Goal: Contribute content: Add original content to the website for others to see

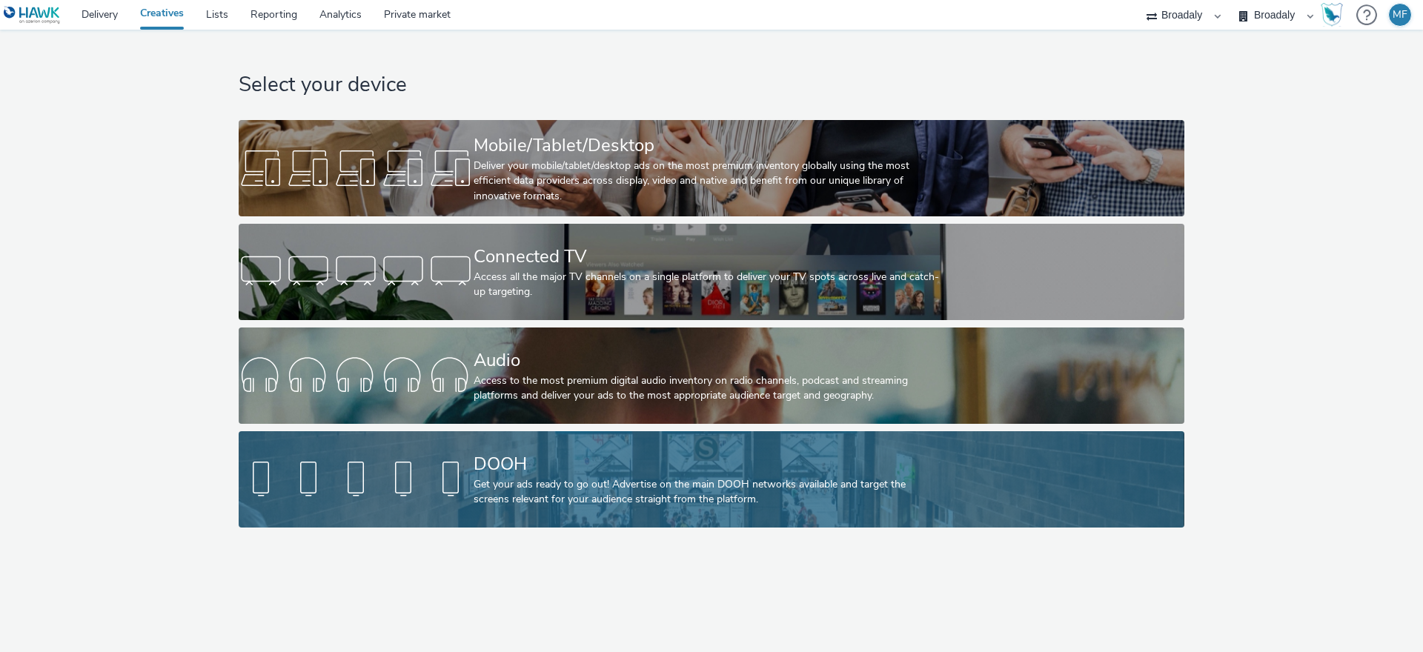
click at [562, 470] on div "DOOH" at bounding box center [709, 464] width 470 height 26
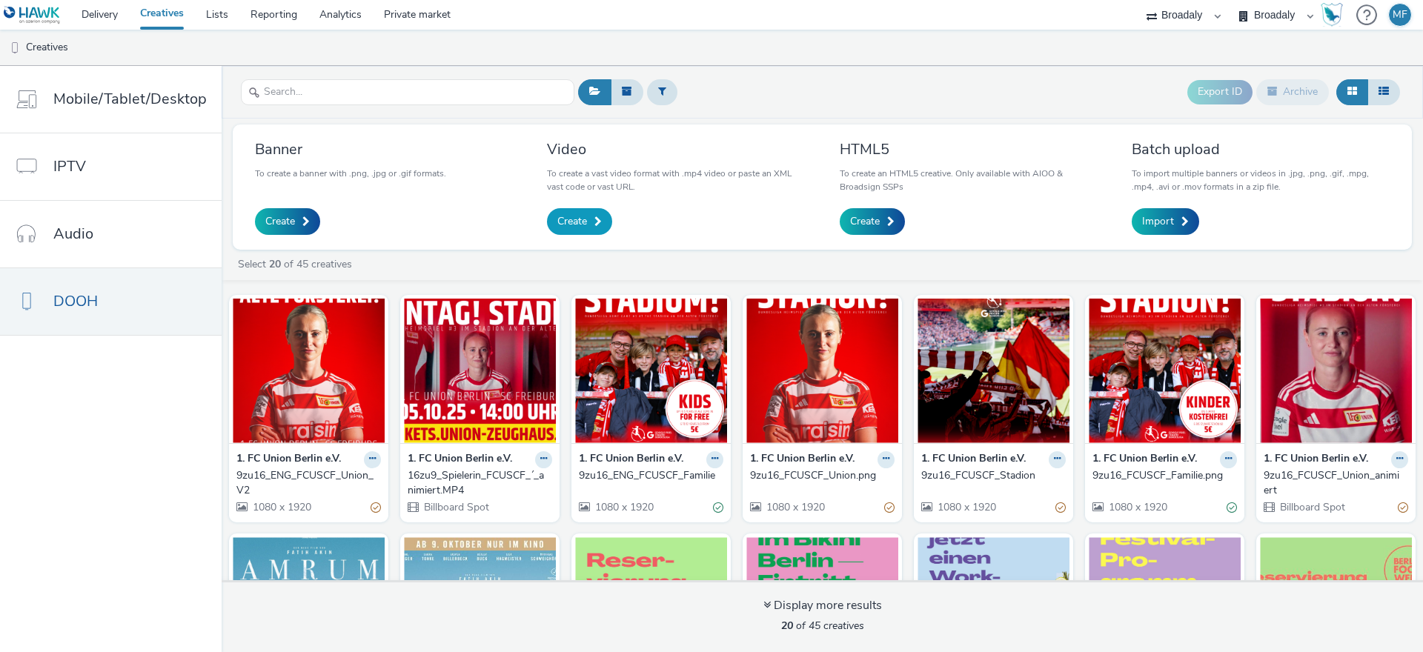
click at [579, 218] on span "Create" at bounding box center [572, 221] width 30 height 15
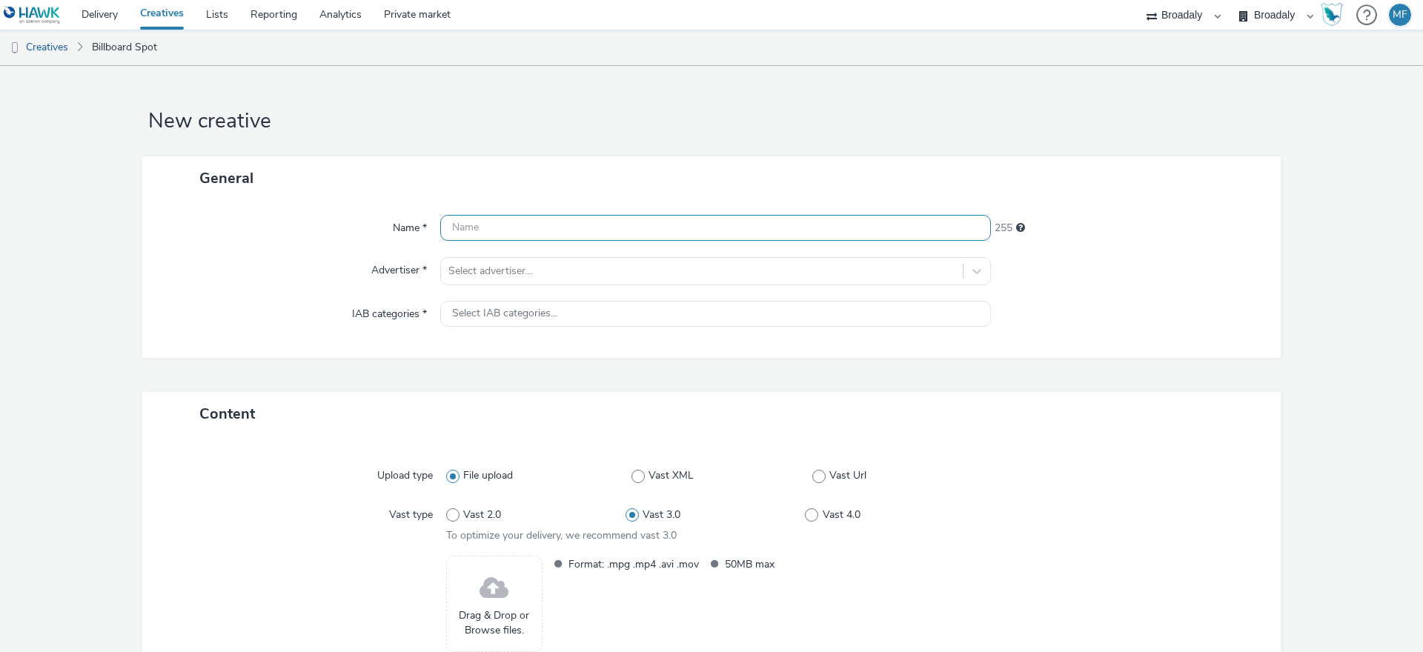
click at [548, 215] on input "text" at bounding box center [715, 228] width 551 height 26
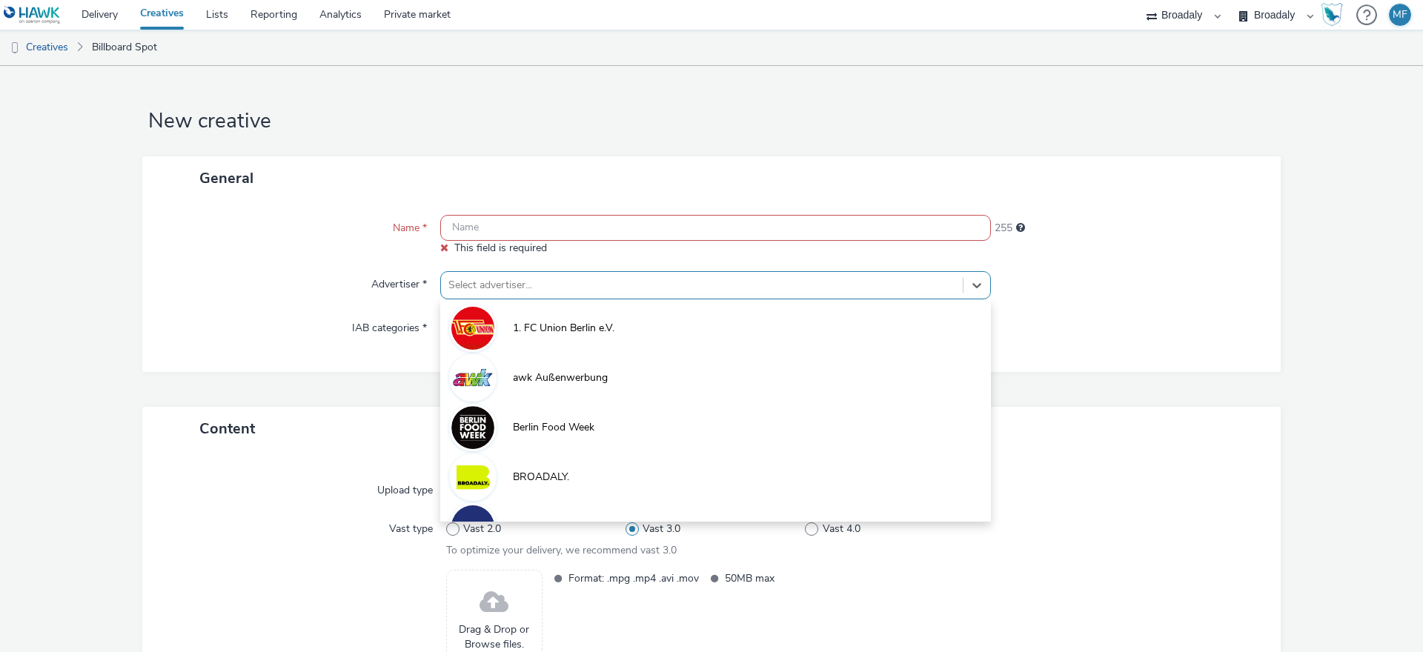
drag, startPoint x: 484, startPoint y: 272, endPoint x: 490, endPoint y: 292, distance: 20.9
click at [485, 272] on div "Select advertiser..." at bounding box center [715, 285] width 551 height 28
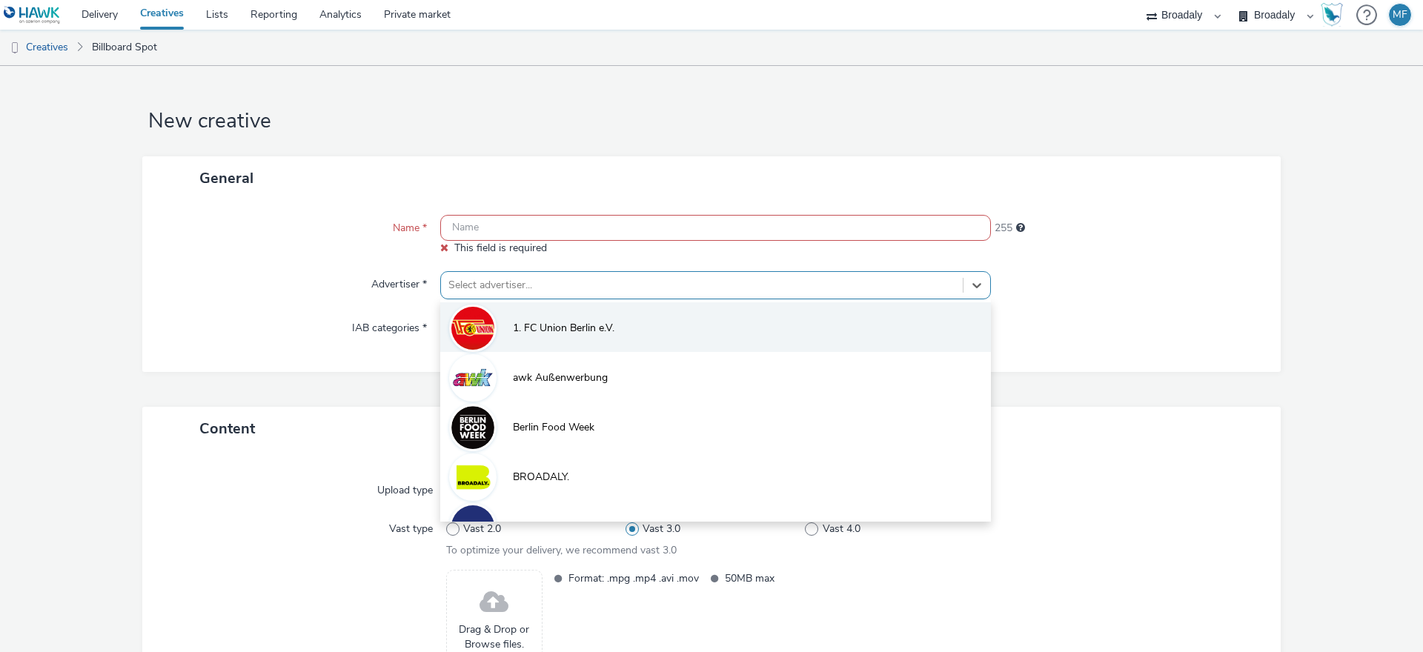
click at [499, 339] on li "1. FC Union Berlin e.V." at bounding box center [715, 327] width 551 height 50
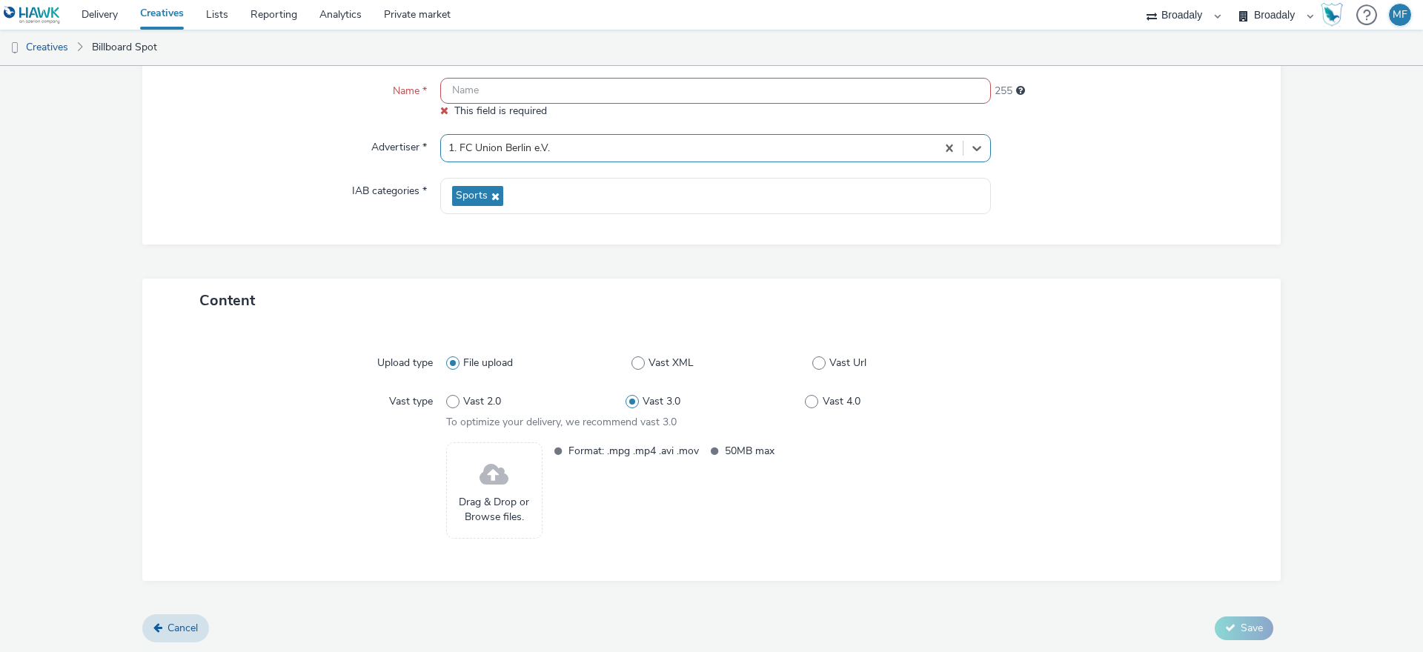
scroll to position [138, 0]
click at [517, 497] on span "Drag & Drop or Browse files." at bounding box center [494, 509] width 80 height 30
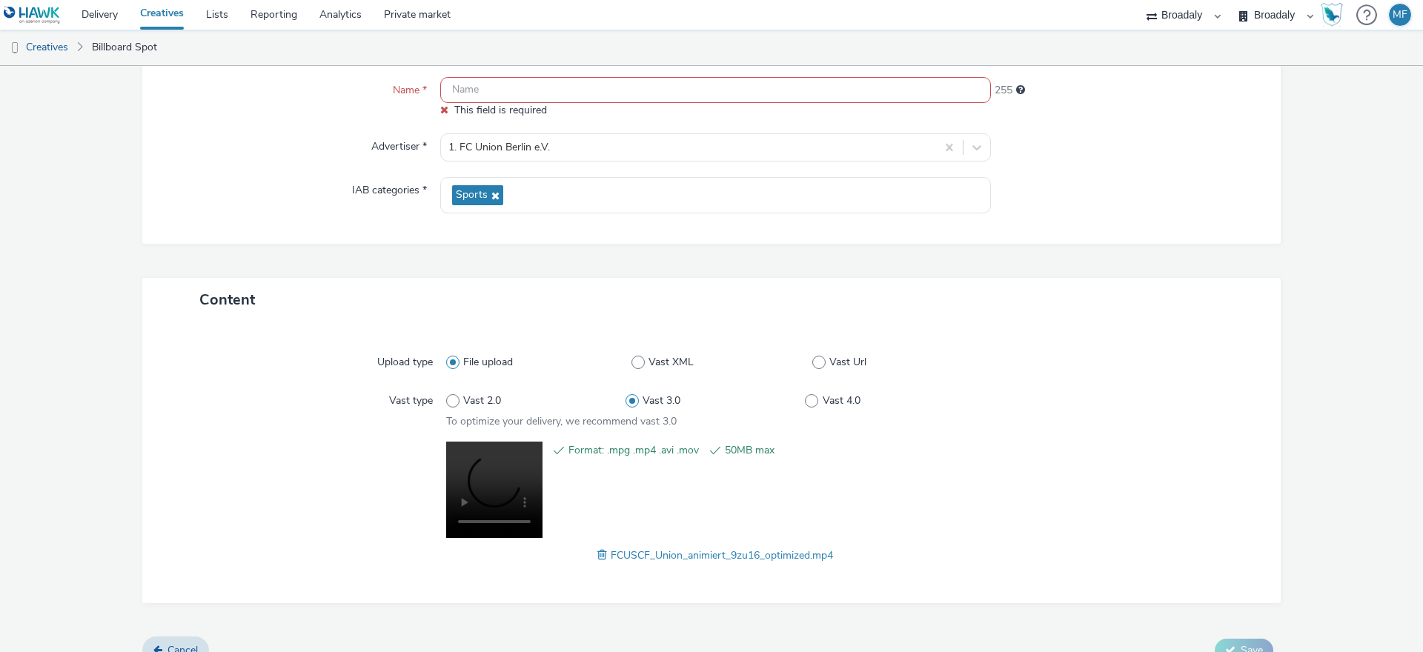
drag, startPoint x: 845, startPoint y: 558, endPoint x: 605, endPoint y: 557, distance: 240.1
click at [605, 557] on div "FCUSCF_Union_animiert_9zu16_optimized.mp4" at bounding box center [715, 555] width 539 height 18
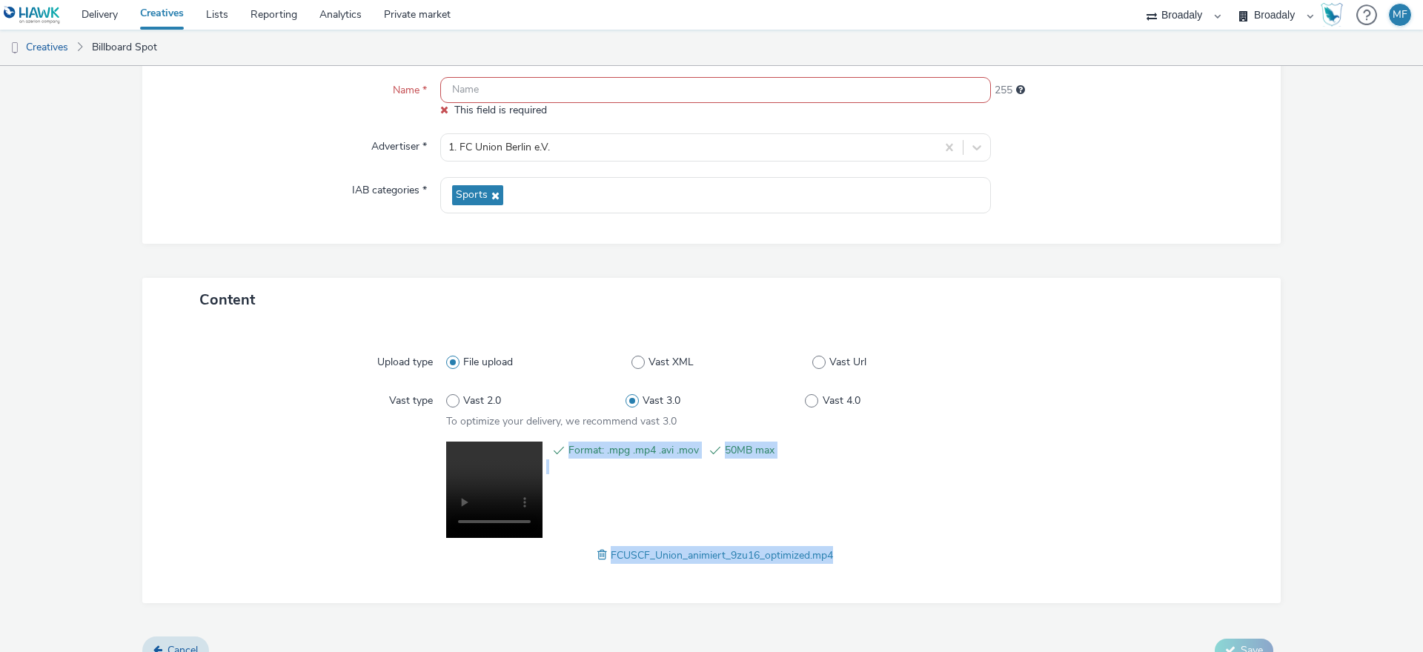
drag, startPoint x: 605, startPoint y: 557, endPoint x: 843, endPoint y: 555, distance: 237.9
click at [843, 555] on div "FCUSCF_Union_animiert_9zu16_optimized.mp4" at bounding box center [715, 555] width 539 height 18
copy div "Format: .mpg .mp4 .avi .mov 50MB max FCUSCF_Union_animiert_9zu16_optimized.mp4"
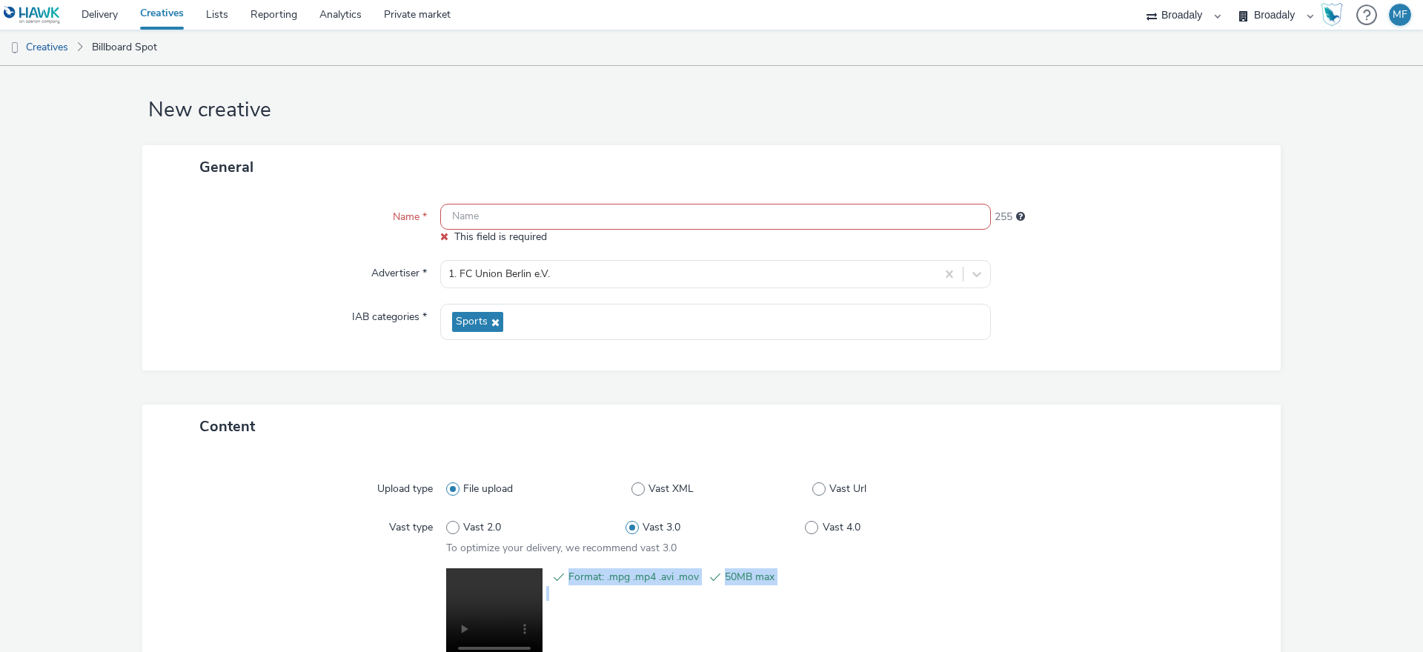
scroll to position [7, 0]
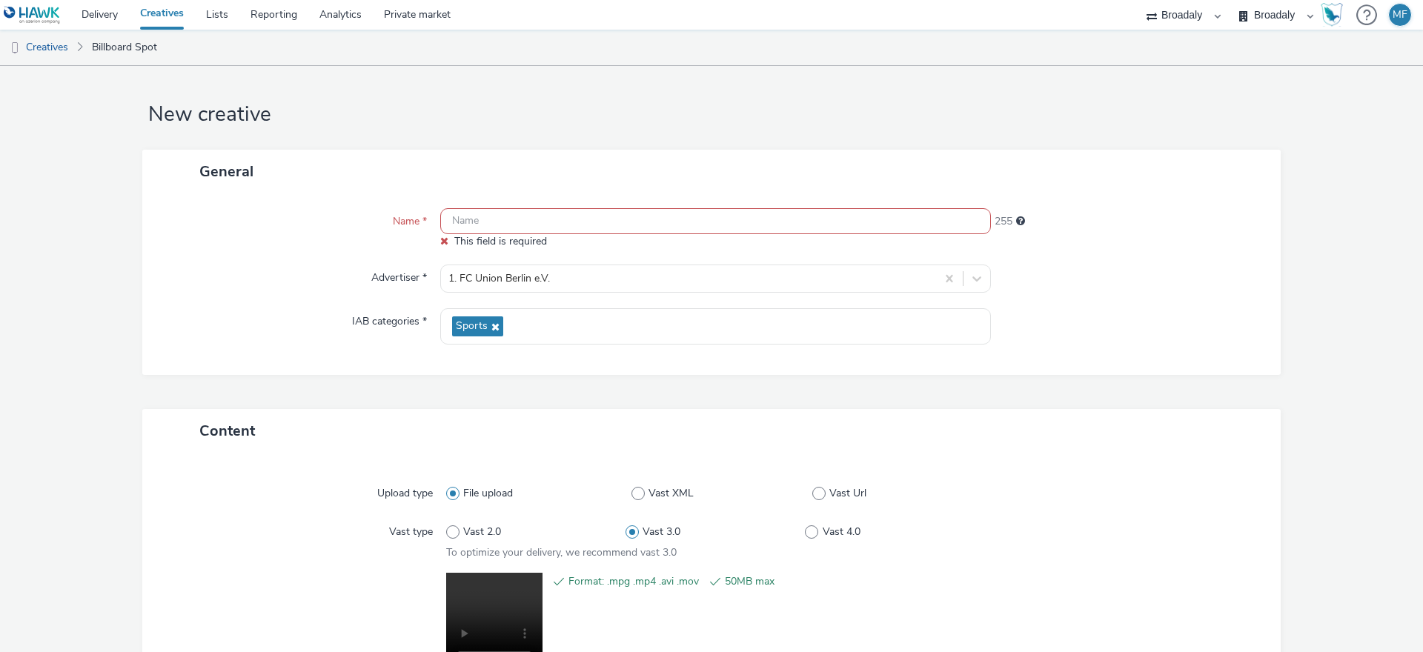
click at [481, 223] on input "text" at bounding box center [715, 221] width 551 height 26
paste input "FCUSCF_Union_animiert_9zu16_optimized.mp4"
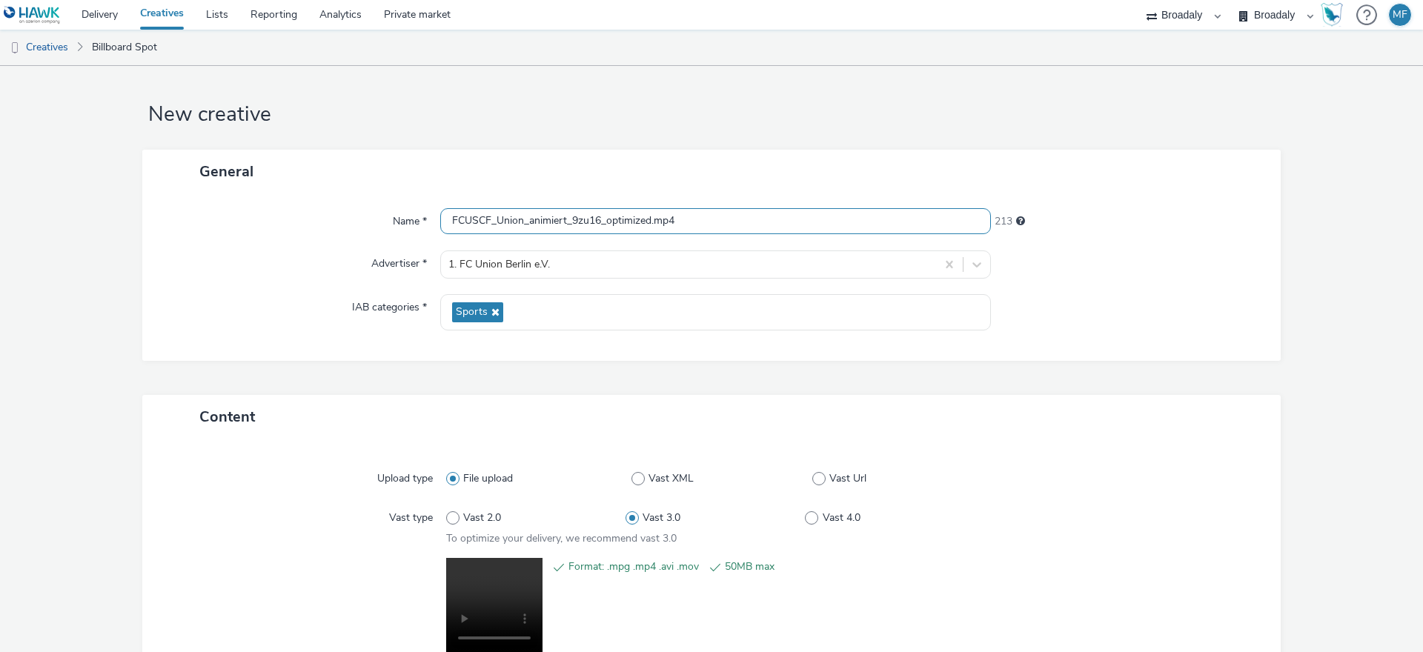
type input "FCUSCF_Union_animiert_9zu16_optimized.mp4"
click at [765, 155] on div "General" at bounding box center [711, 172] width 1138 height 44
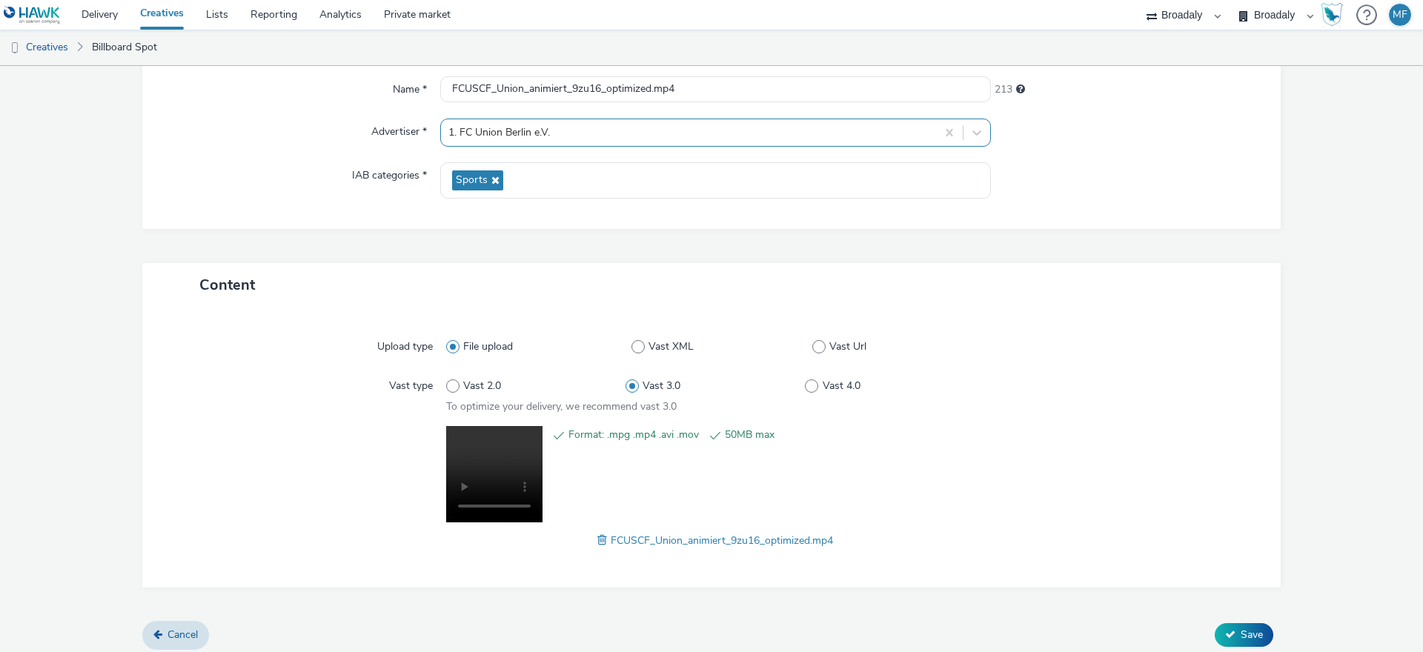
scroll to position [147, 0]
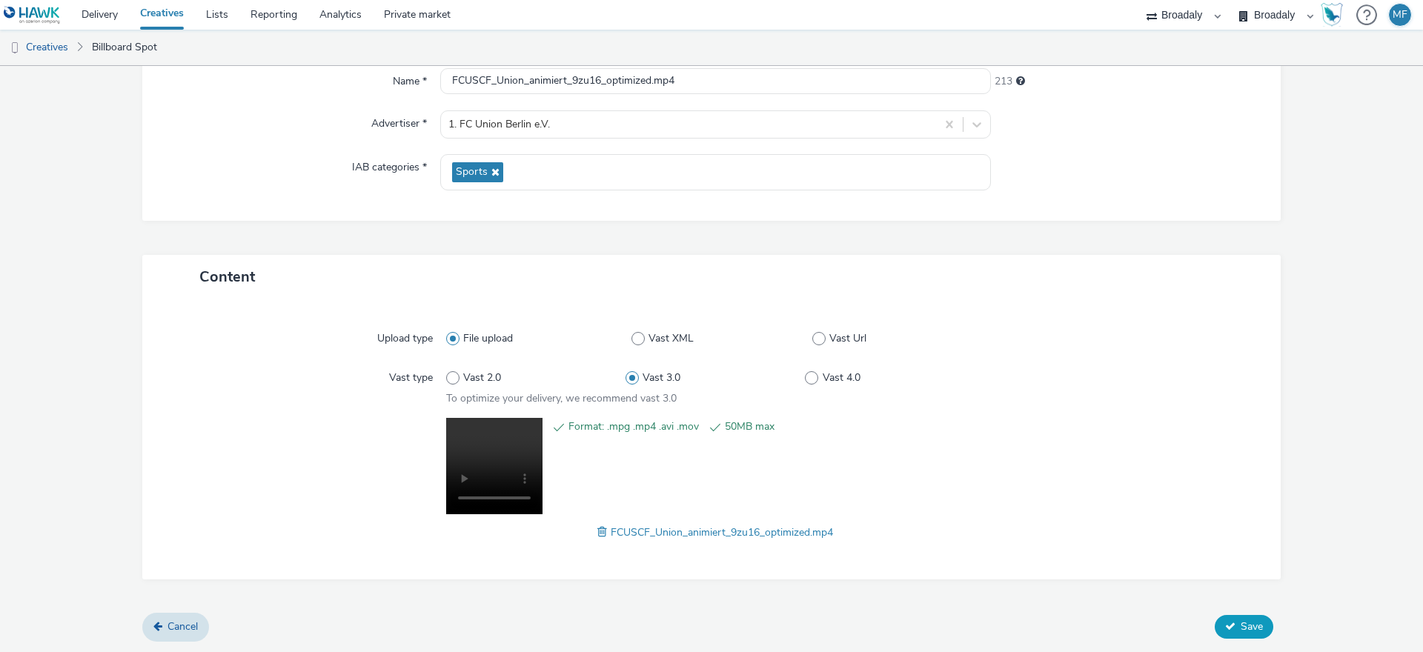
click at [1225, 621] on icon at bounding box center [1230, 626] width 10 height 10
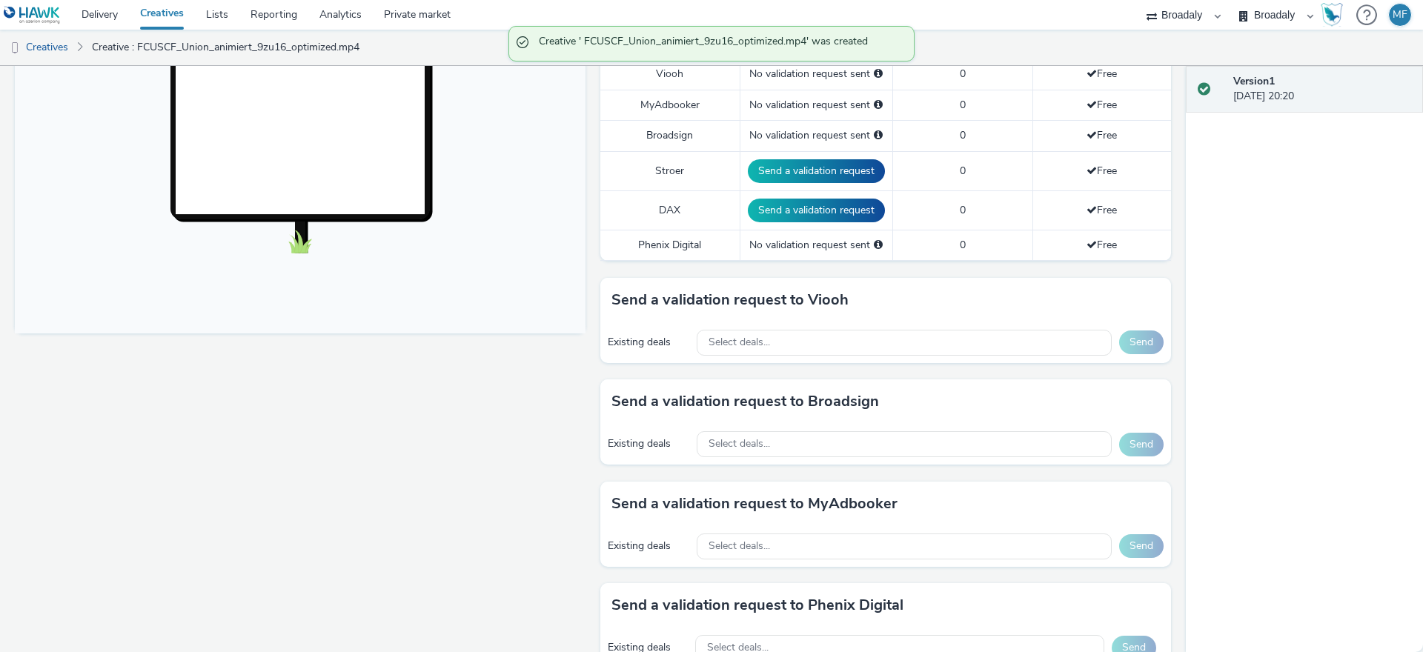
scroll to position [451, 0]
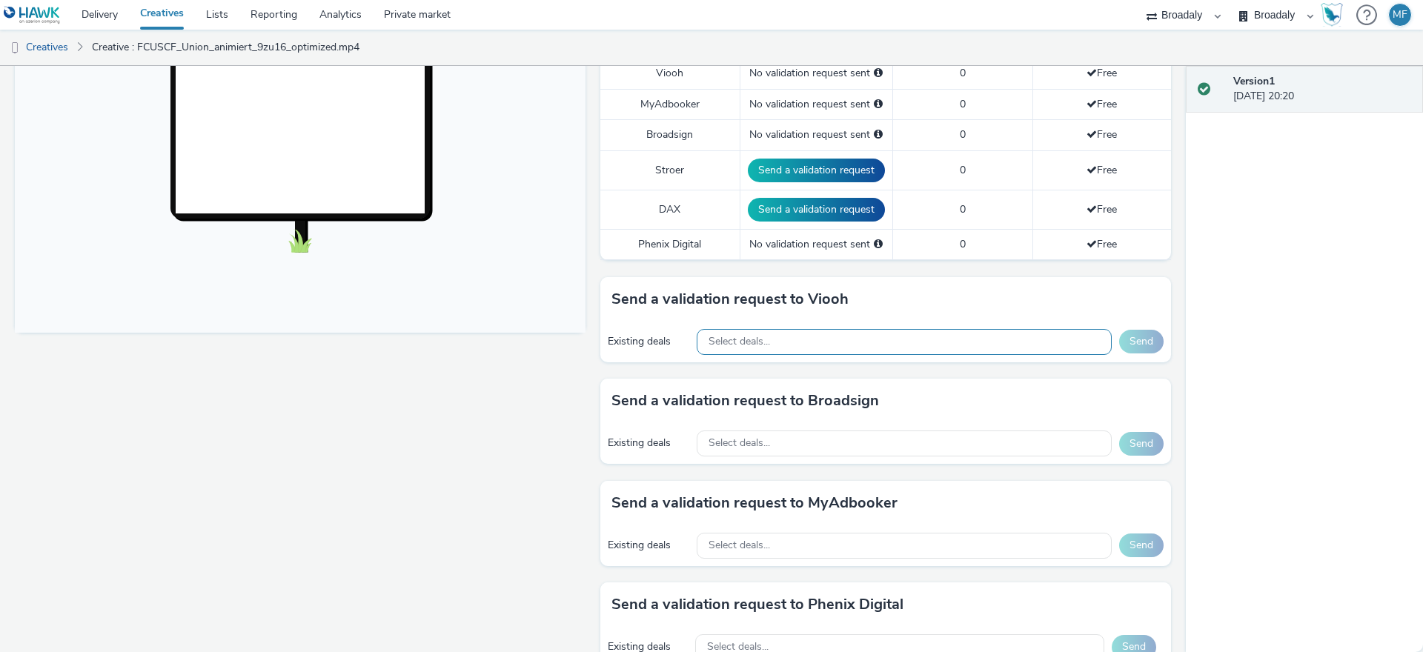
click at [754, 343] on span "Select deals..." at bounding box center [739, 342] width 62 height 13
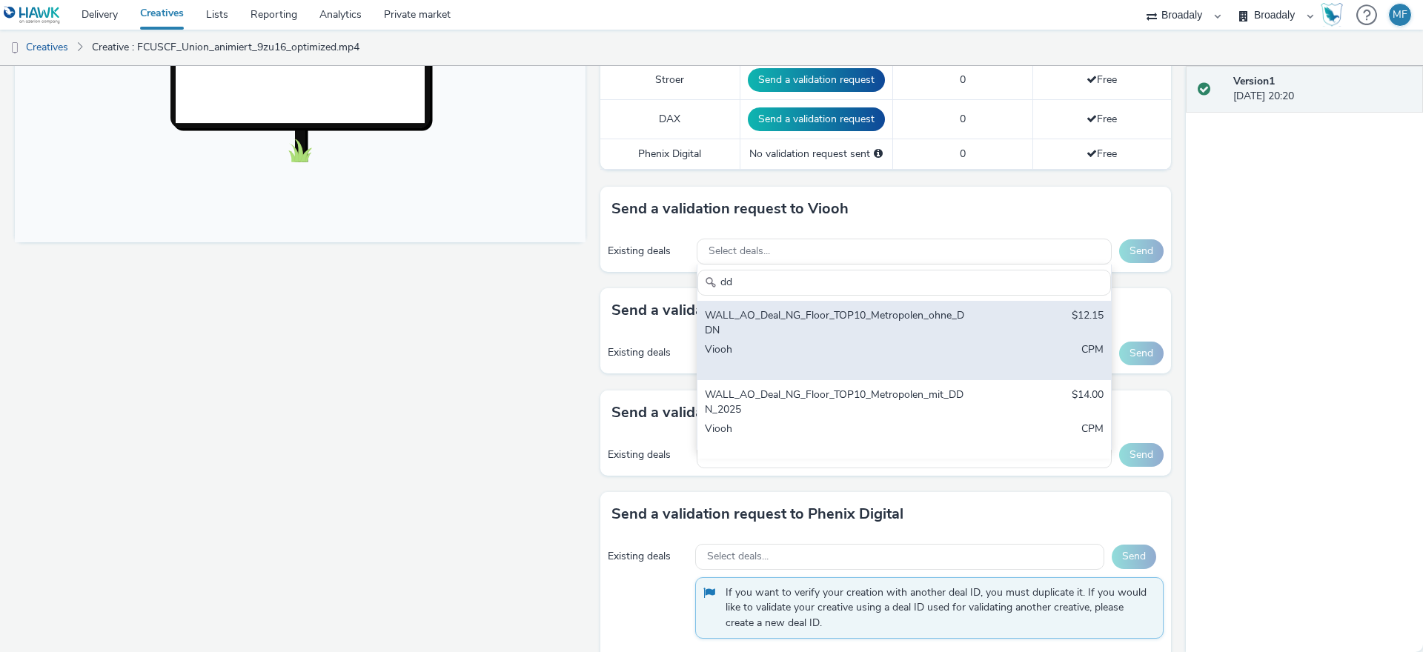
scroll to position [0, 0]
type input "ddn"
click at [893, 330] on div "WALL_AO_Deal_NG_Floor_TOP10_Metropolen_ohne_DDN" at bounding box center [836, 323] width 263 height 30
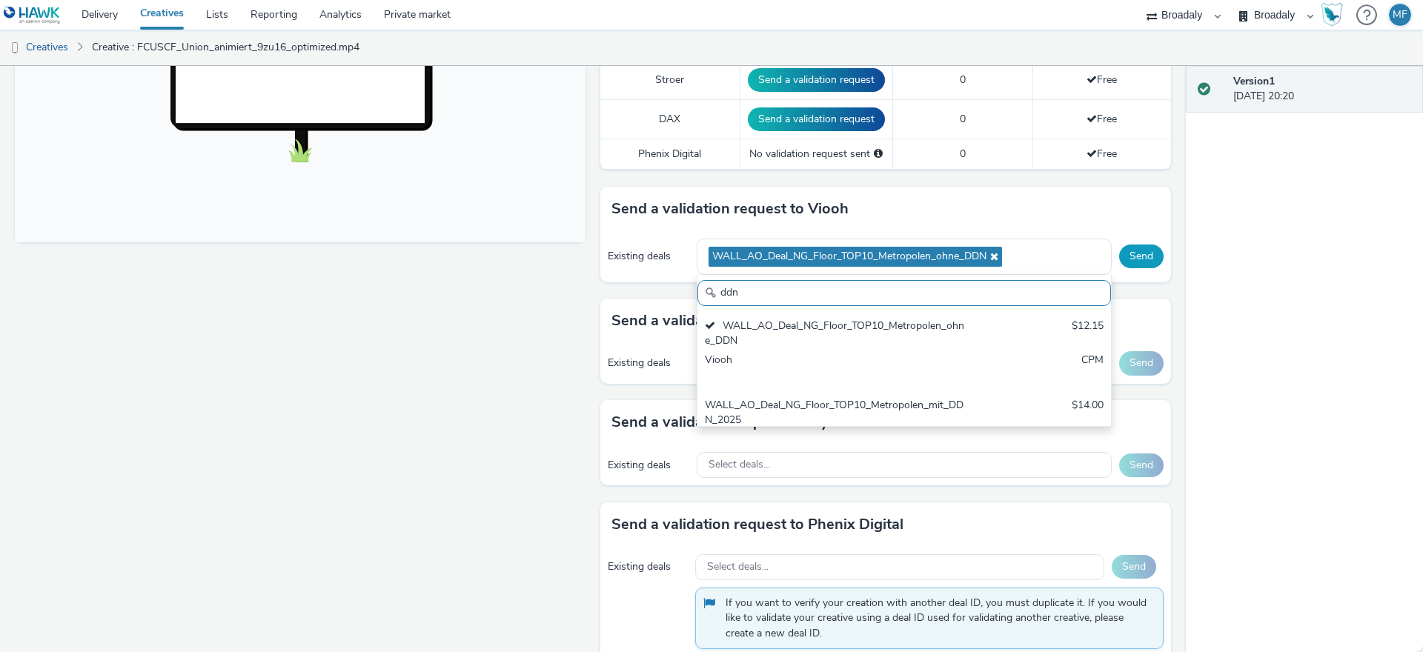
scroll to position [10, 0]
click at [1127, 256] on button "Send" at bounding box center [1141, 257] width 44 height 24
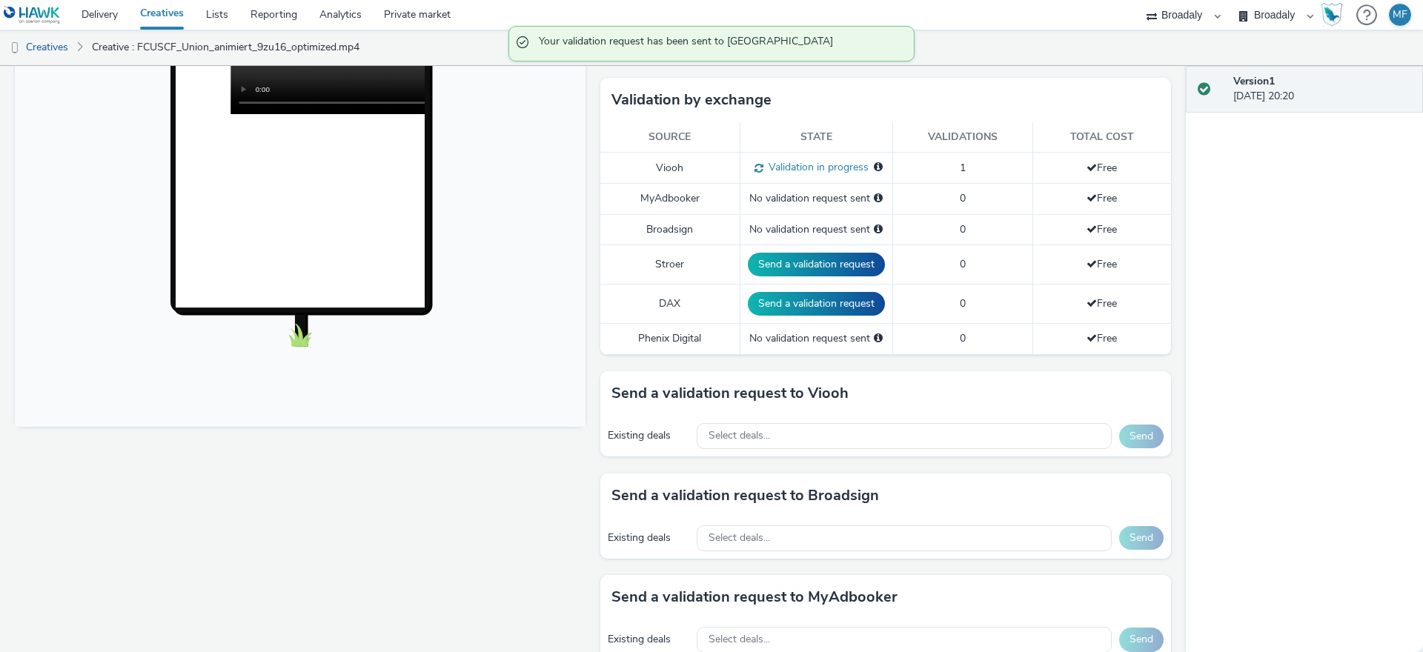
scroll to position [226, 0]
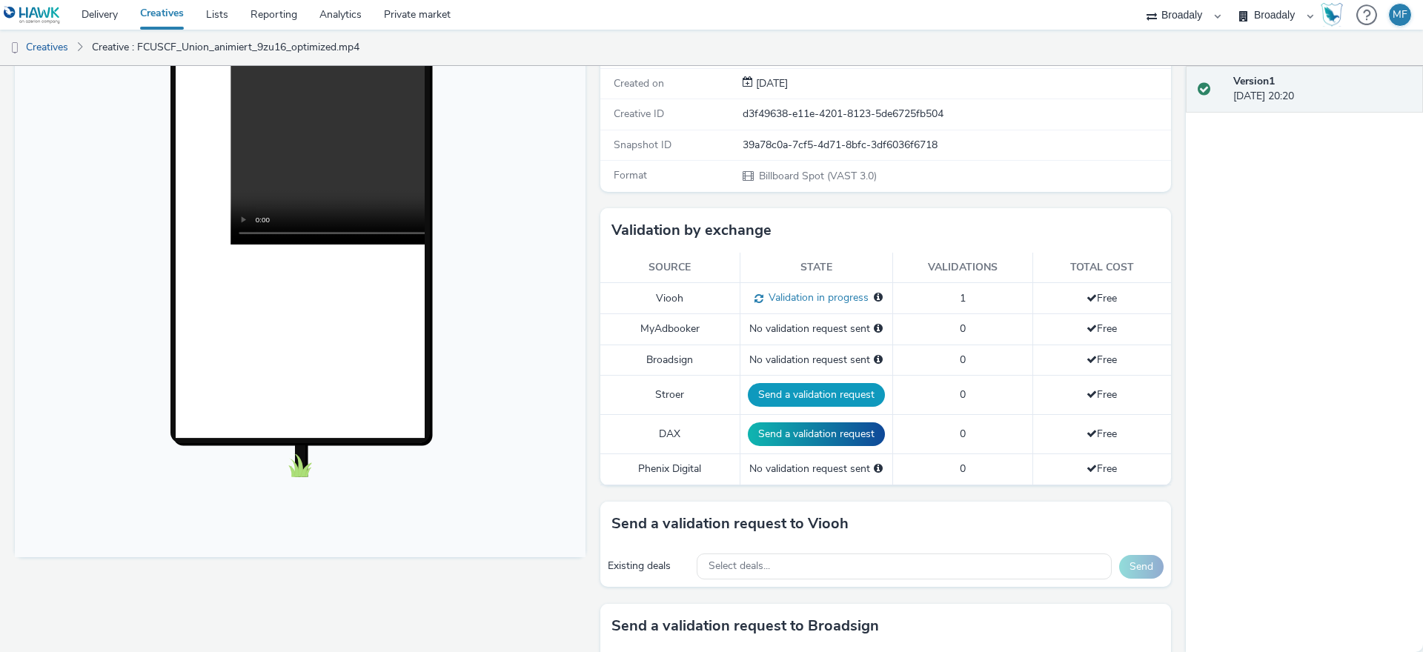
click at [801, 396] on button "Send a validation request" at bounding box center [816, 395] width 137 height 24
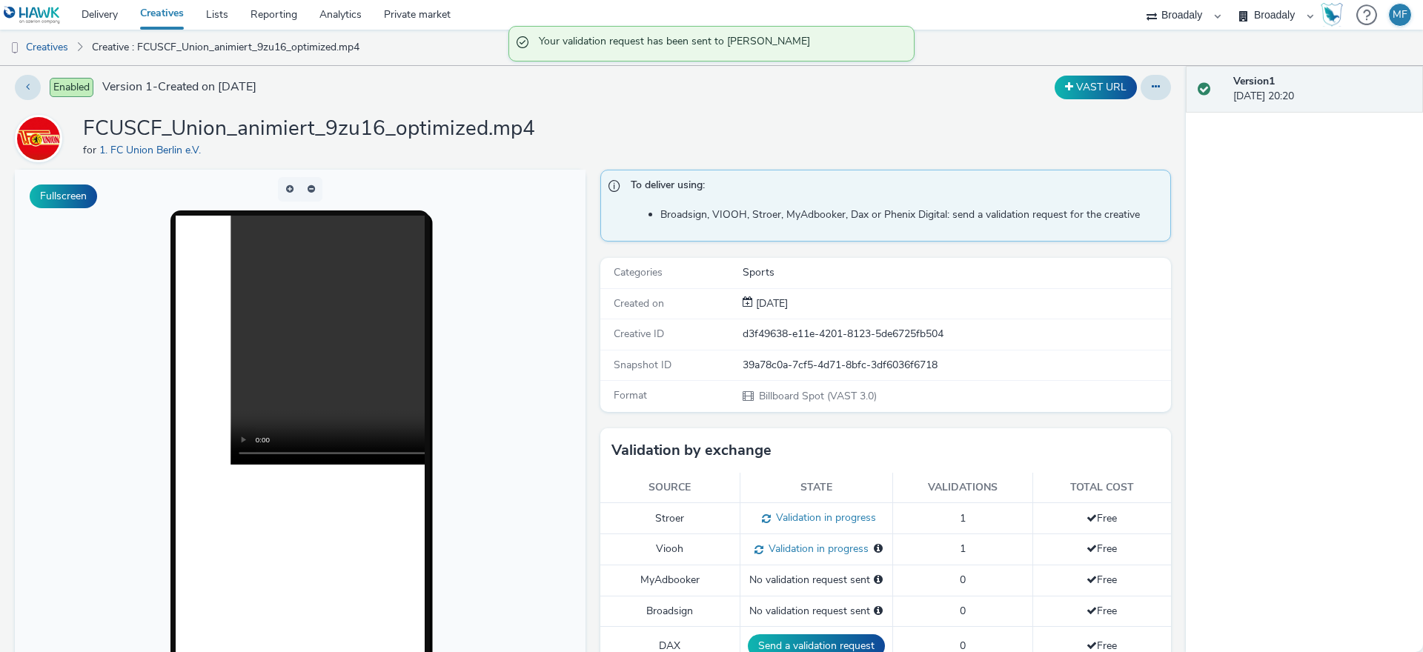
scroll to position [0, 0]
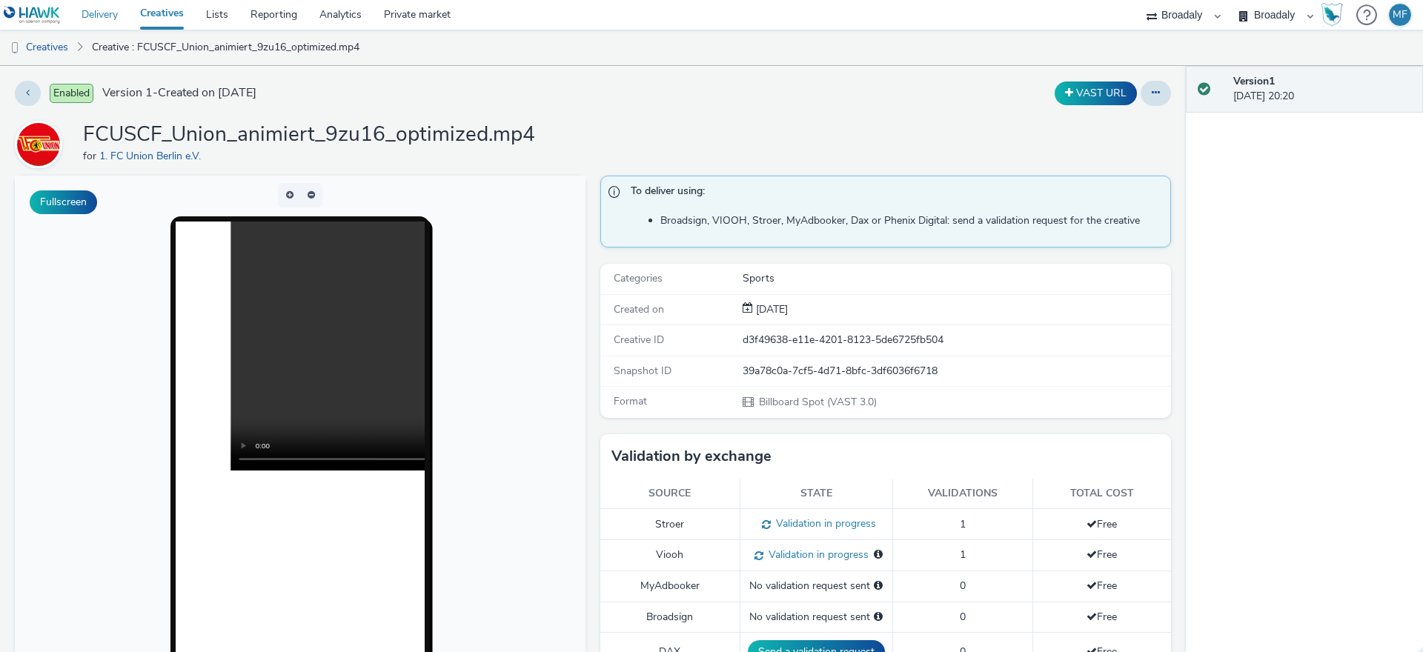
click at [99, 11] on link "Delivery" at bounding box center [99, 15] width 59 height 30
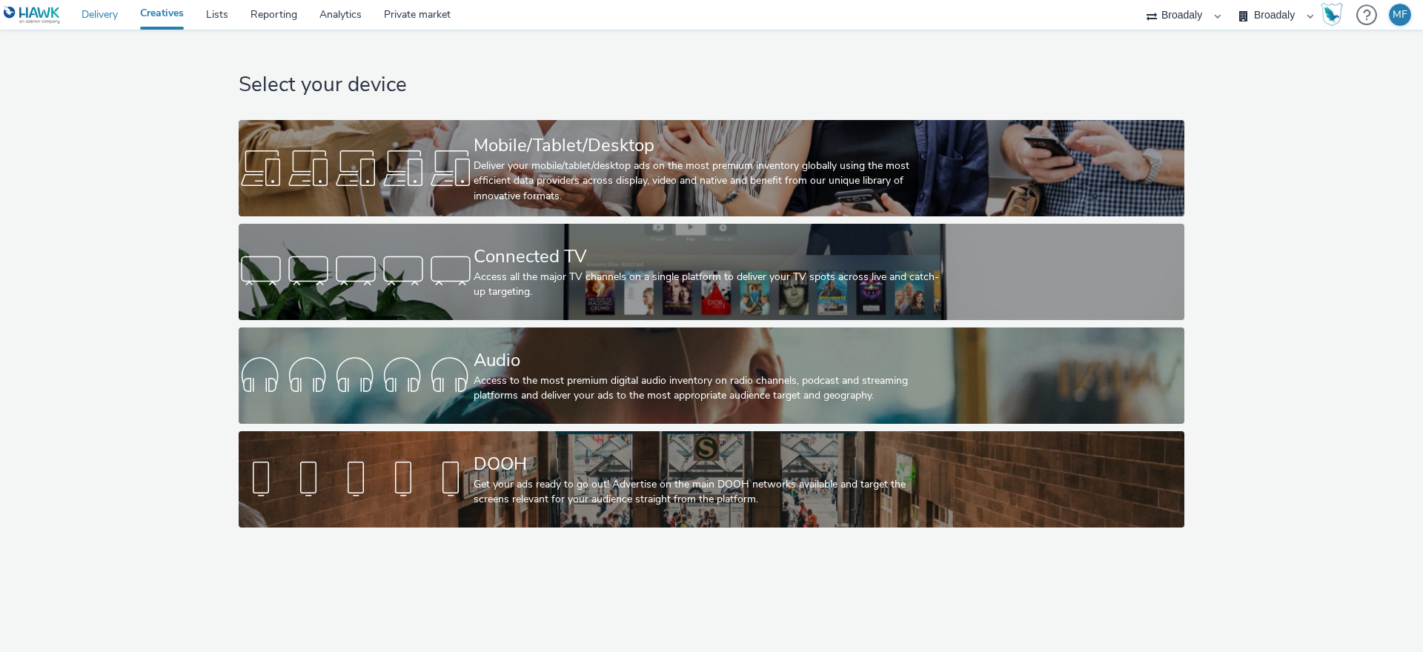
click at [101, 10] on link "Delivery" at bounding box center [99, 15] width 59 height 30
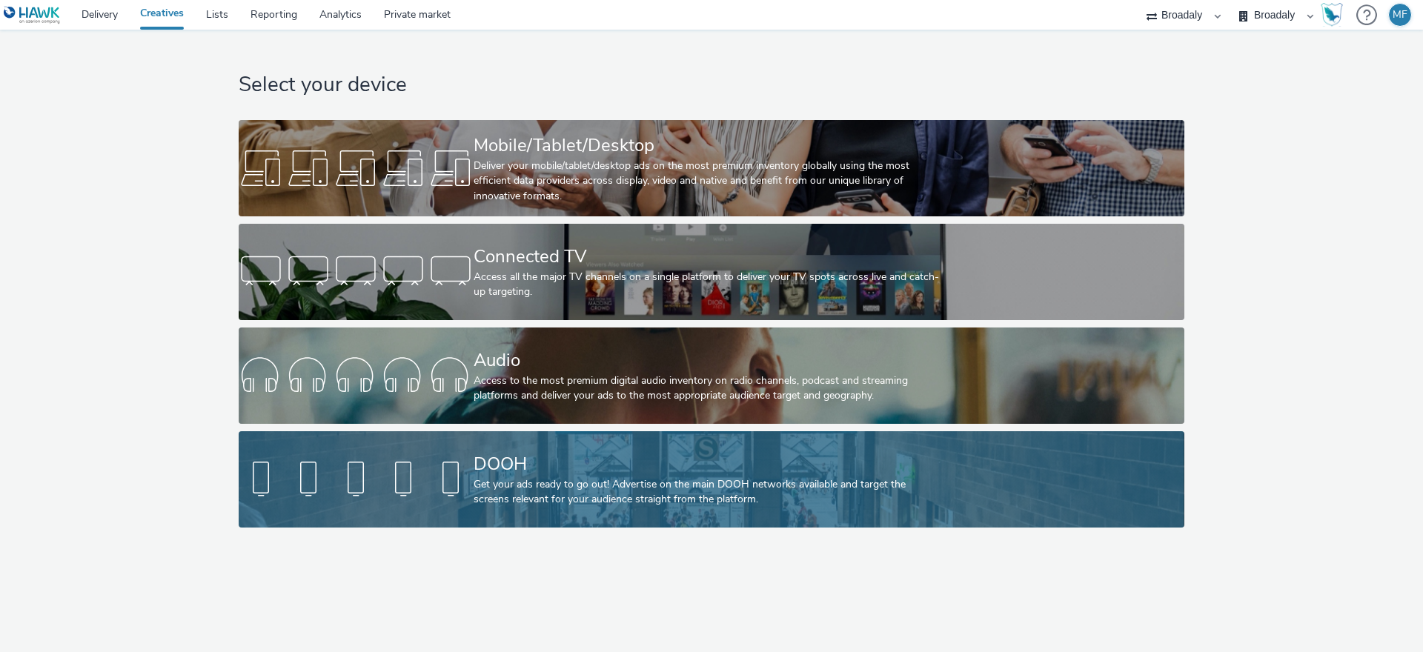
click at [587, 439] on div "DOOH Get your ads ready to go out! Advertise on the main DOOH networks availabl…" at bounding box center [709, 479] width 470 height 96
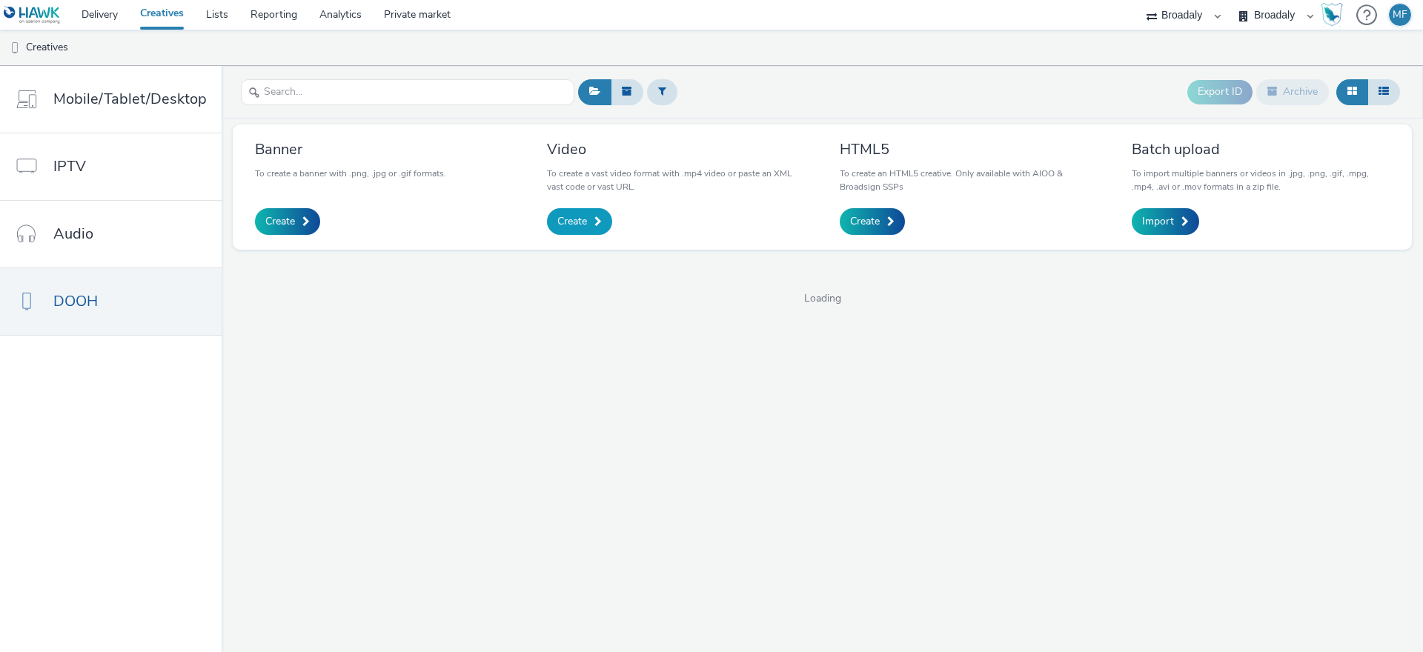
click at [602, 224] on link "Create" at bounding box center [579, 221] width 65 height 27
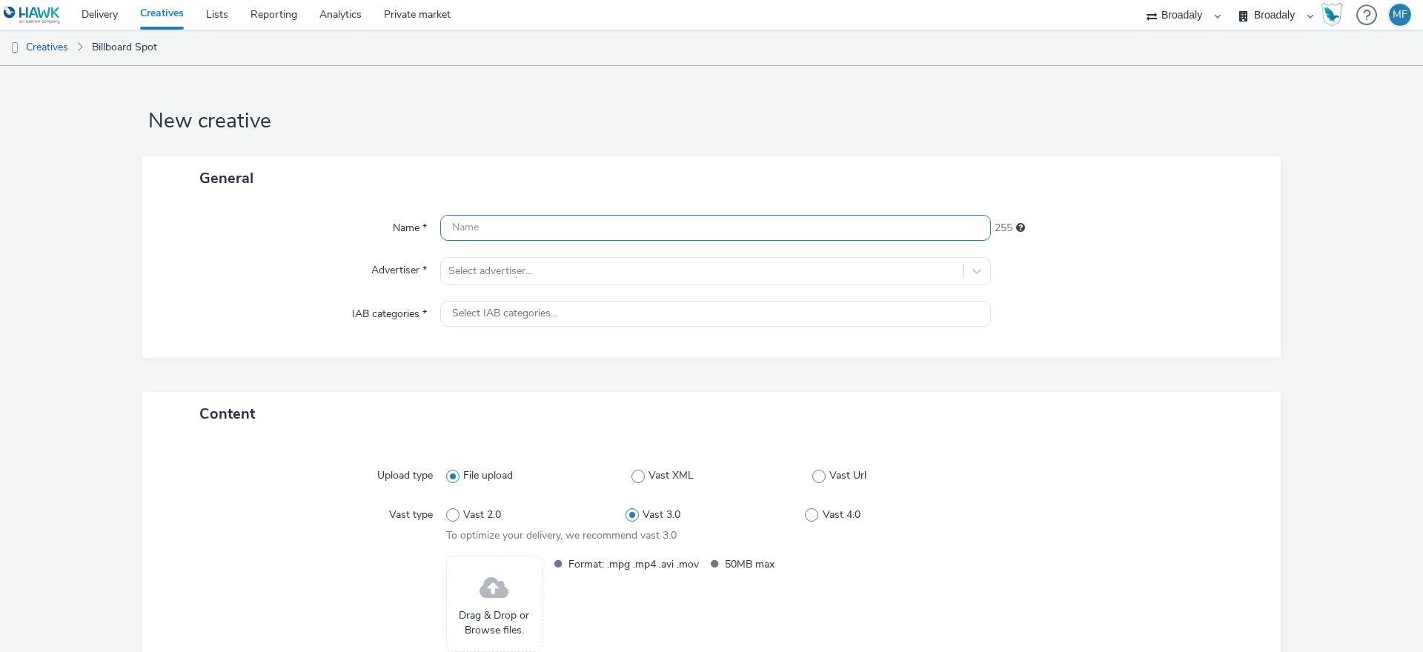
click at [593, 225] on input "text" at bounding box center [715, 228] width 551 height 26
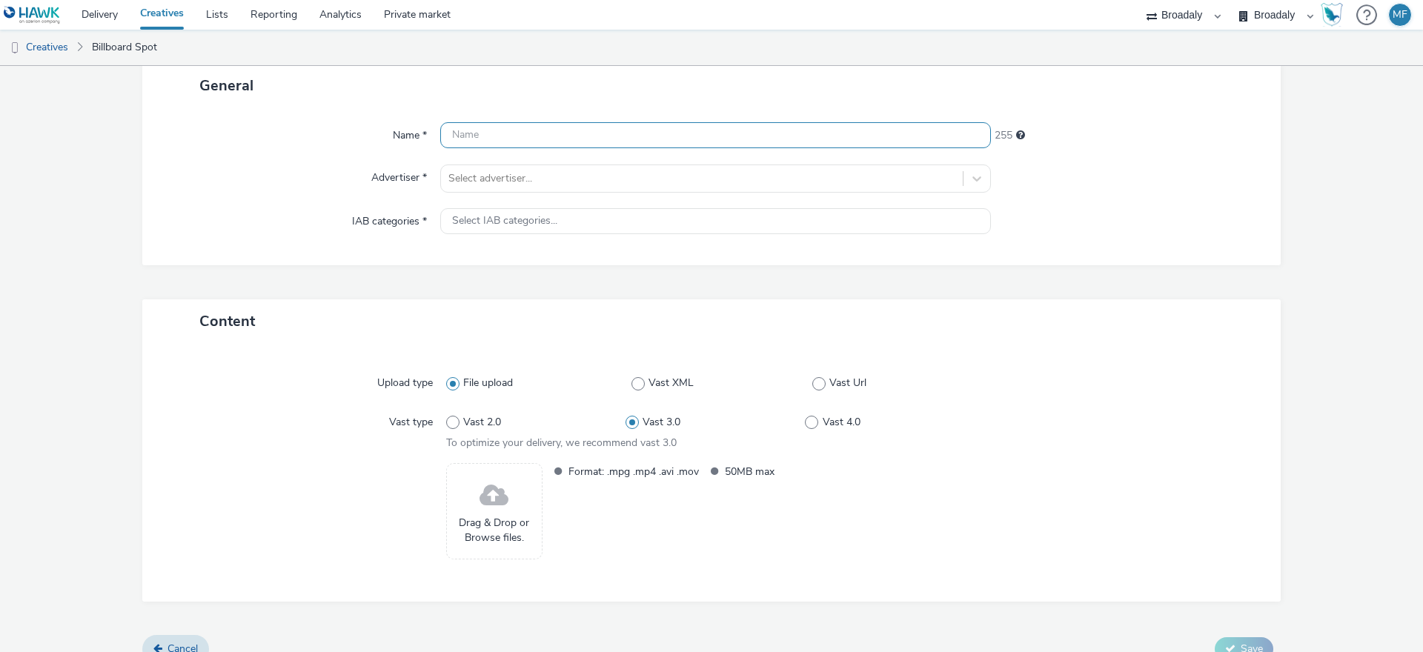
scroll to position [114, 0]
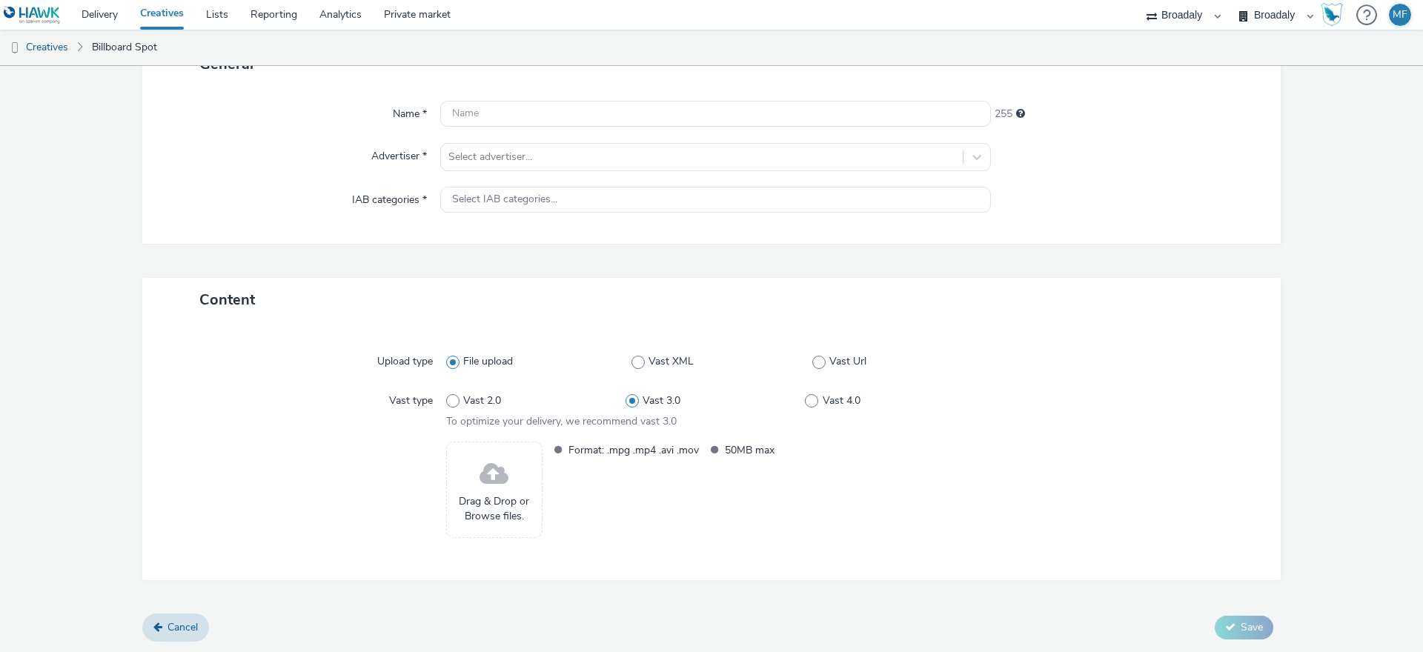
click at [520, 475] on div "Drag & Drop or Browse files." at bounding box center [494, 490] width 96 height 96
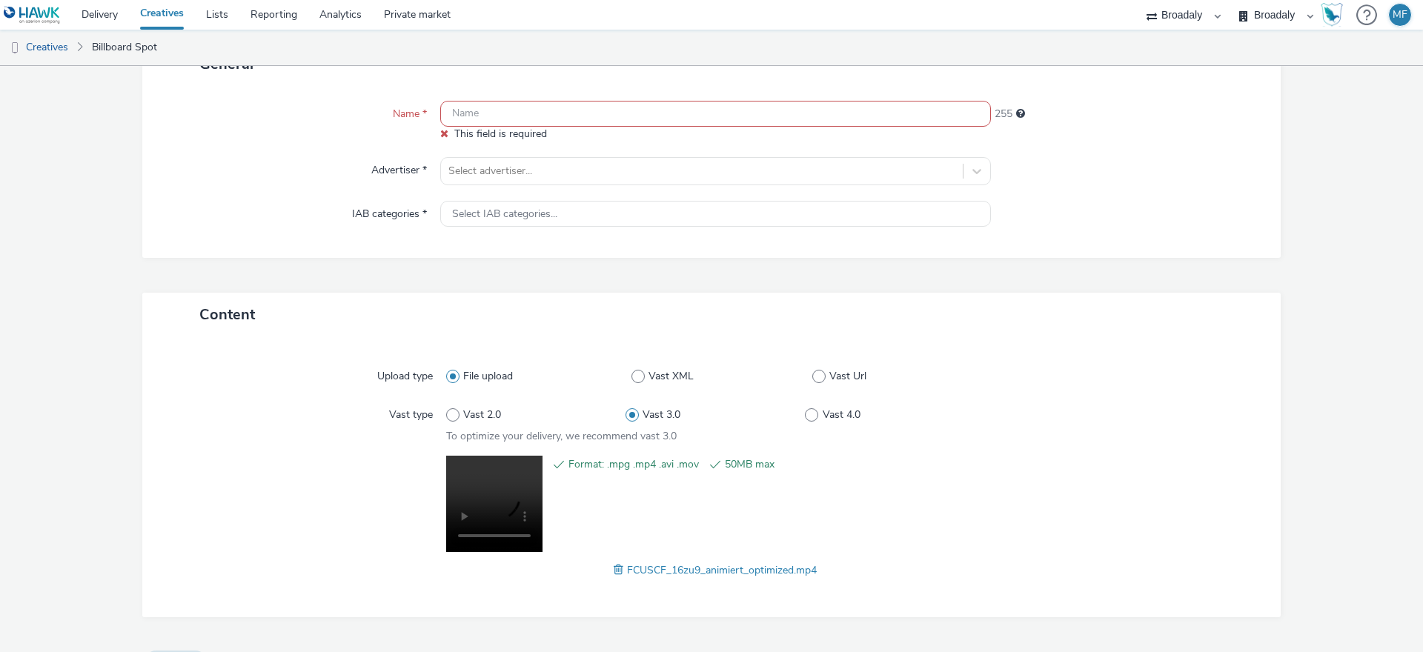
click at [504, 120] on input "text" at bounding box center [715, 114] width 551 height 26
click at [505, 150] on div "Name * This field is required 255 Advertiser * Select advertiser... IAB categor…" at bounding box center [711, 172] width 1138 height 172
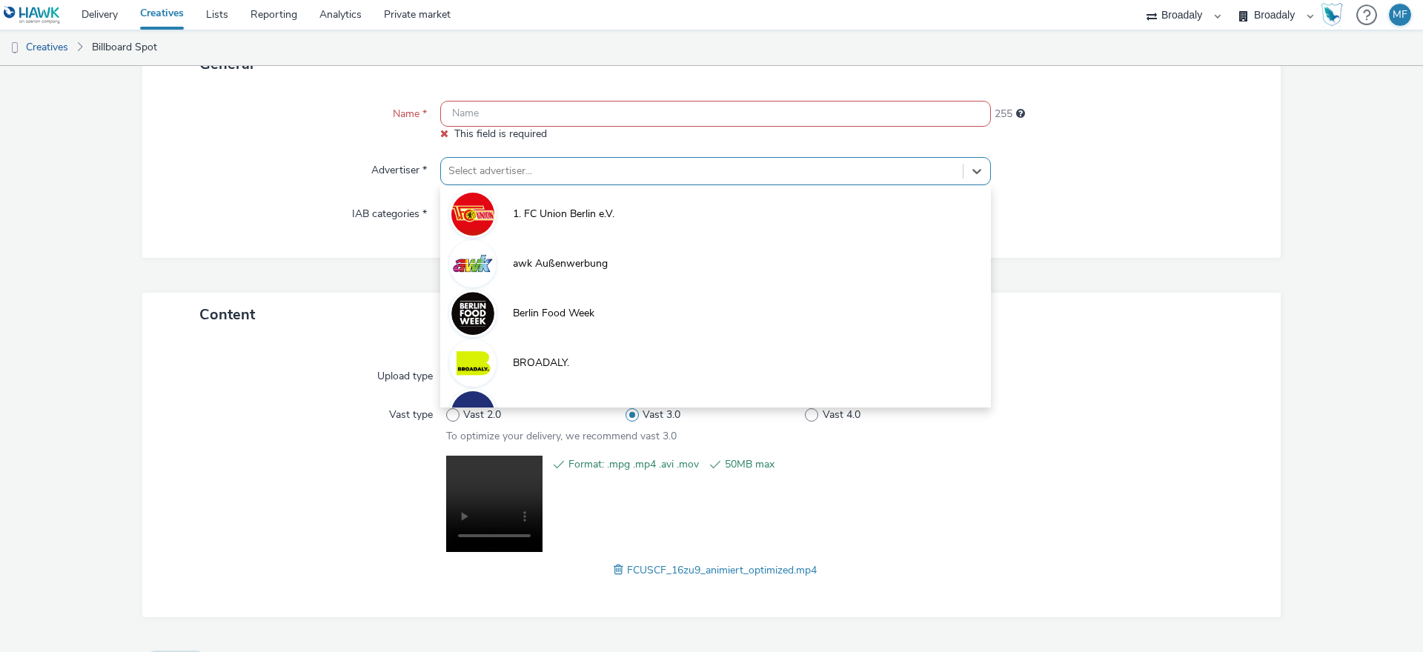
click at [505, 163] on div at bounding box center [701, 171] width 507 height 18
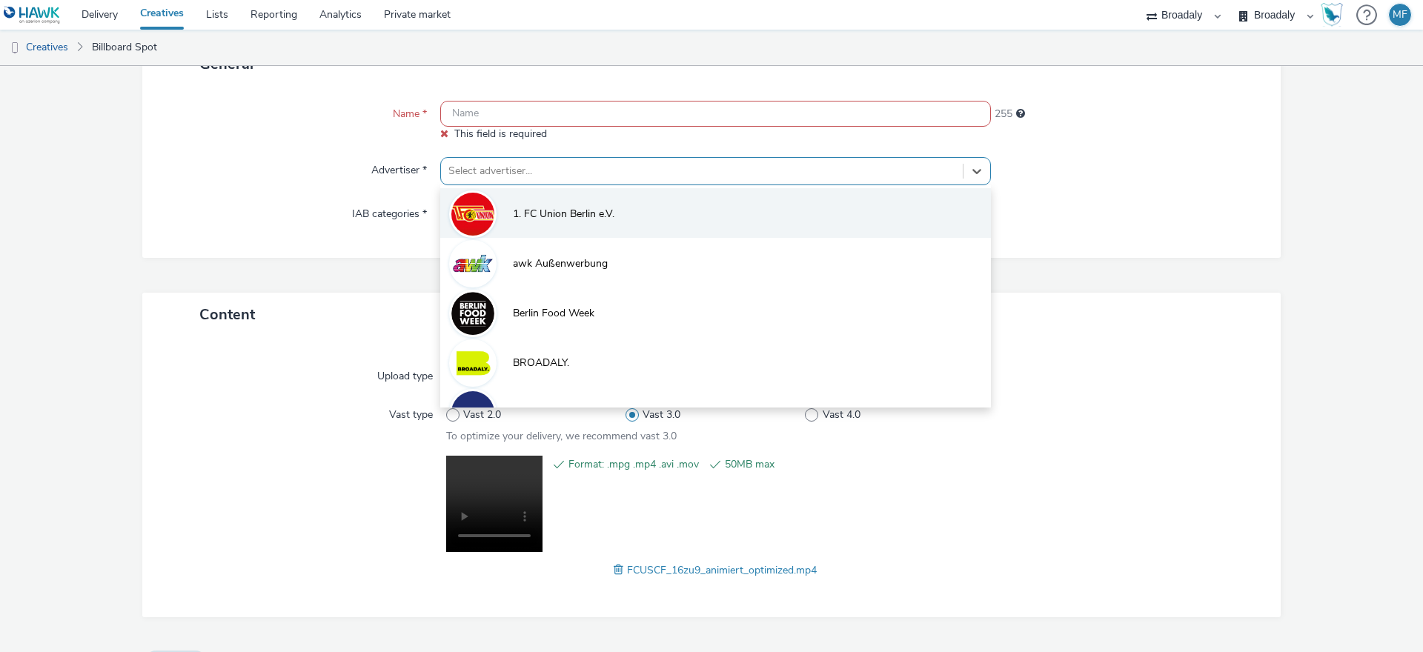
click at [516, 221] on span "1. FC Union Berlin e.V." at bounding box center [564, 214] width 102 height 15
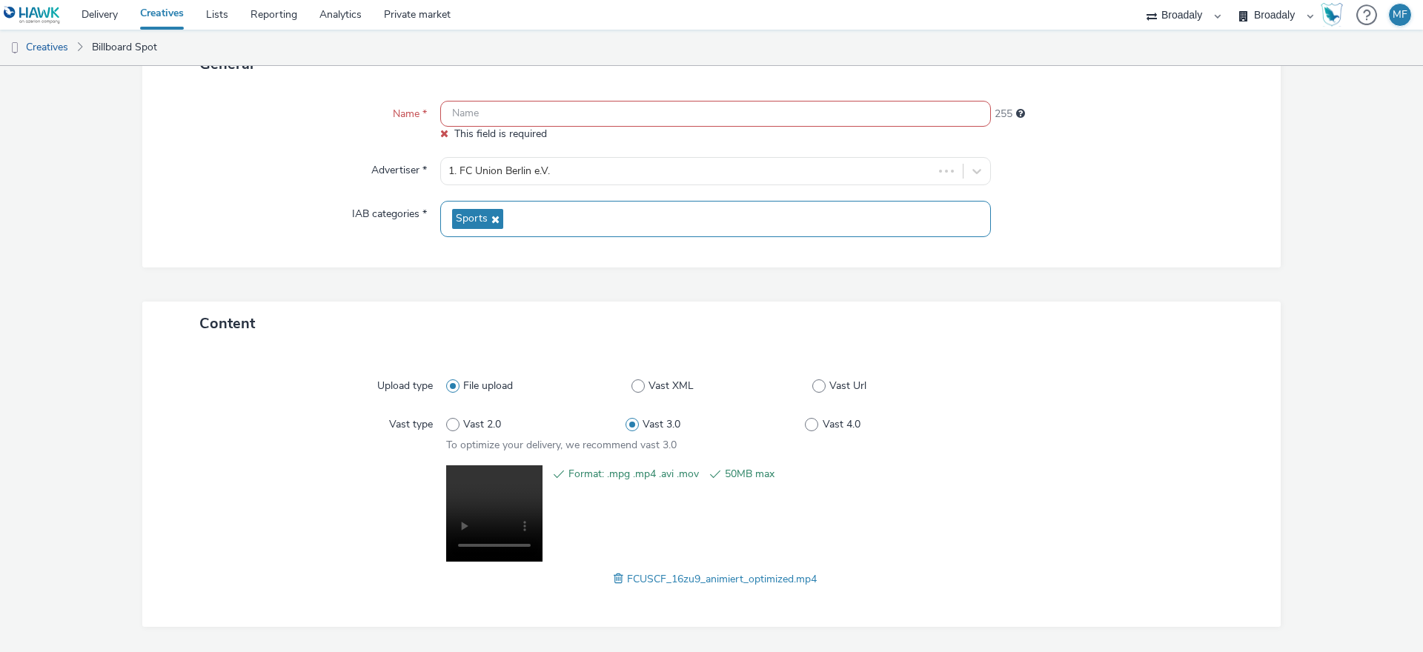
click at [514, 222] on div "Sports" at bounding box center [715, 219] width 551 height 36
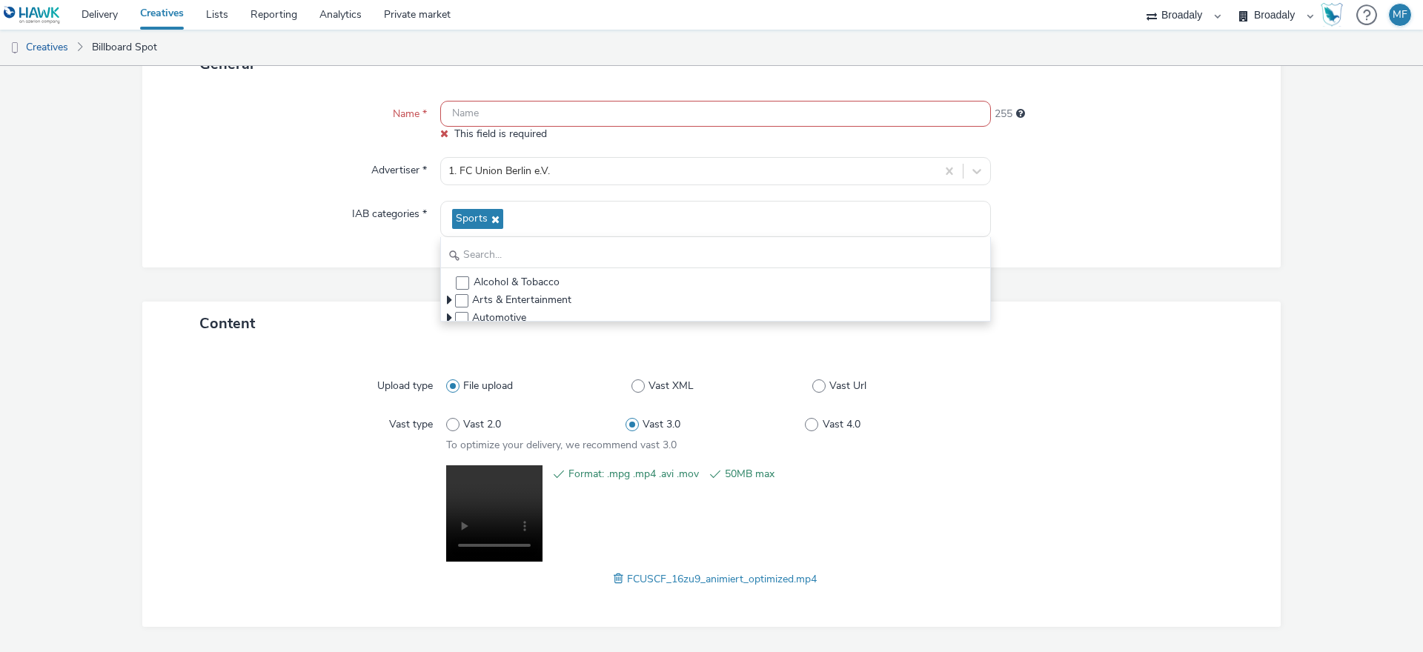
click at [505, 104] on input "text" at bounding box center [715, 114] width 551 height 26
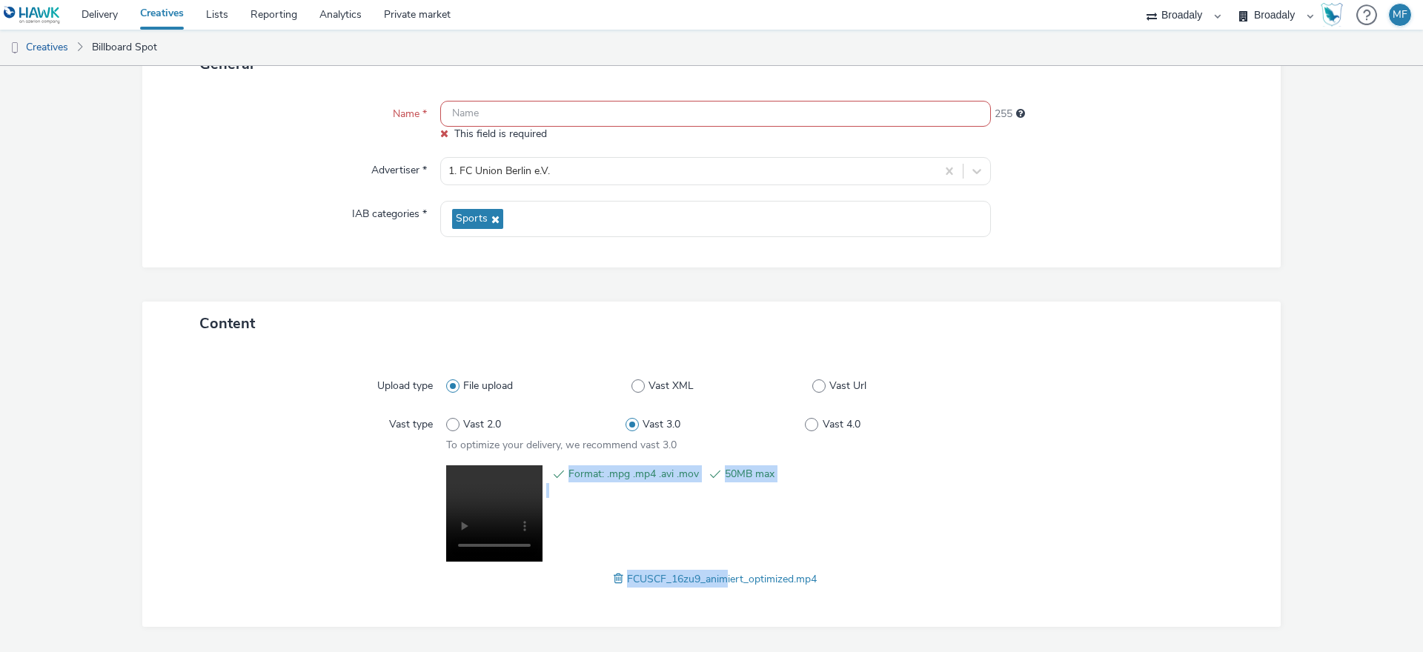
drag, startPoint x: 833, startPoint y: 568, endPoint x: 740, endPoint y: 573, distance: 92.7
click at [720, 571] on div "Format: .mpg .mp4 .avi .mov 50MB max FCUSCF_16zu9_animiert_optimized.mp4" at bounding box center [715, 526] width 539 height 123
drag, startPoint x: 874, startPoint y: 582, endPoint x: 622, endPoint y: 587, distance: 252.0
click at [622, 587] on div "FCUSCF_16zu9_animiert_optimized.mp4" at bounding box center [715, 579] width 539 height 18
click at [556, 101] on input "text" at bounding box center [715, 114] width 551 height 26
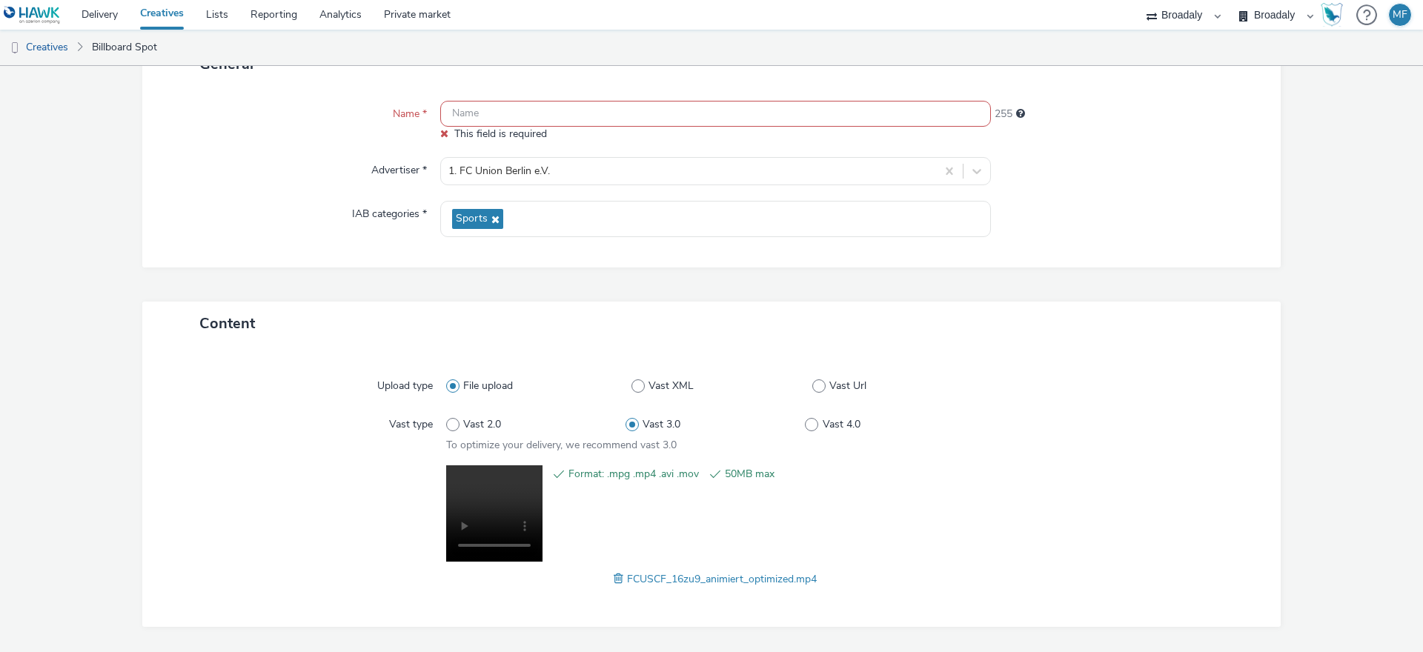
click at [546, 110] on input "text" at bounding box center [715, 114] width 551 height 26
paste input "2.308,14 €"
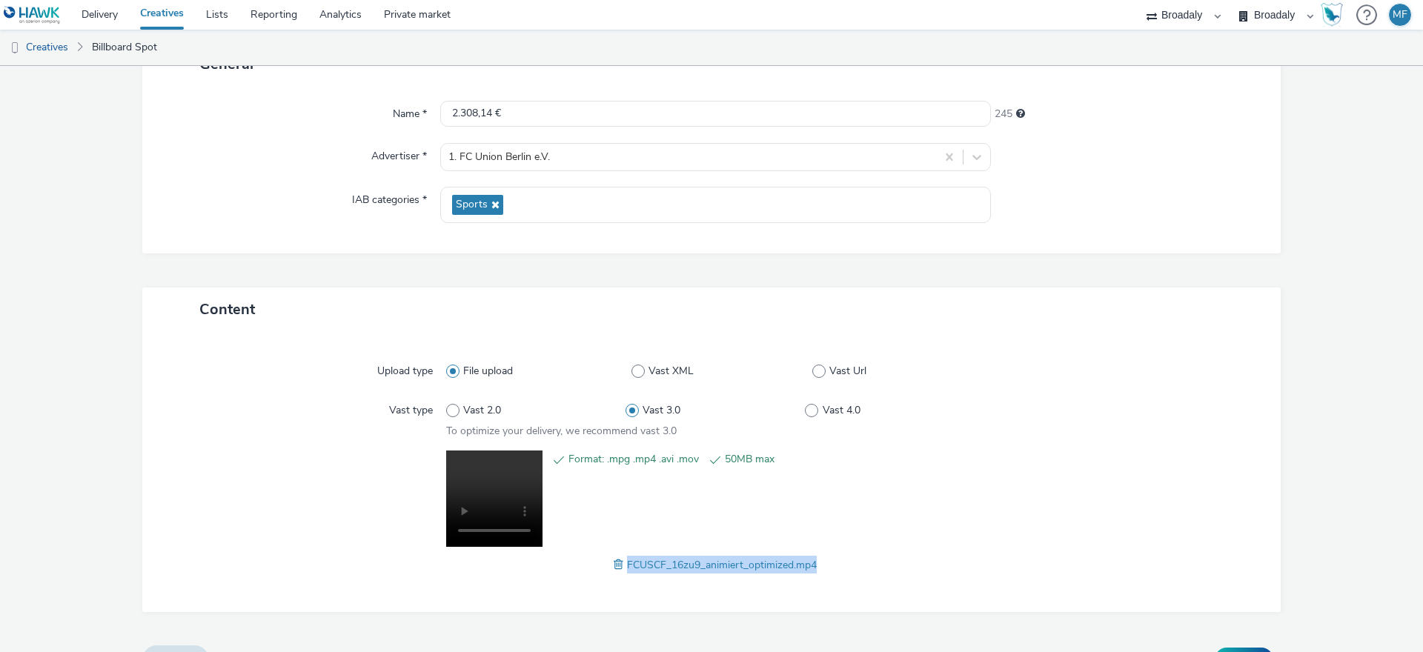
drag, startPoint x: 728, startPoint y: 555, endPoint x: 620, endPoint y: 571, distance: 109.3
click at [620, 571] on div "FCUSCF_16zu9_animiert_optimized.mp4" at bounding box center [715, 565] width 539 height 18
copy span "FCUSCF_16zu9_animiert_optimized.mp4"
click at [525, 102] on input "2.308,14 €" at bounding box center [715, 114] width 551 height 26
click at [528, 127] on div "2.308,14 €" at bounding box center [715, 114] width 551 height 27
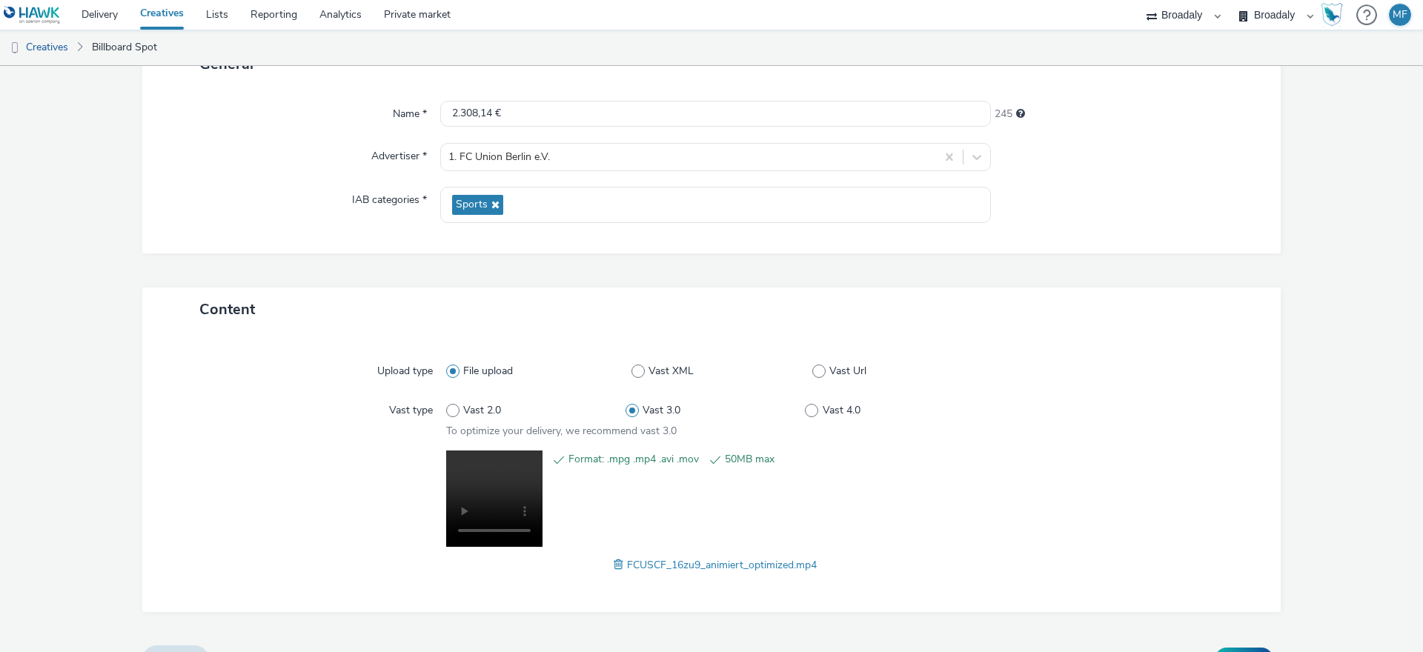
click at [528, 127] on div "2.308,14 €" at bounding box center [715, 114] width 551 height 27
click at [528, 124] on input "2.308,14 €" at bounding box center [715, 114] width 551 height 26
paste input "FCUSCF_16zu9_animiert_optimized.mp4"
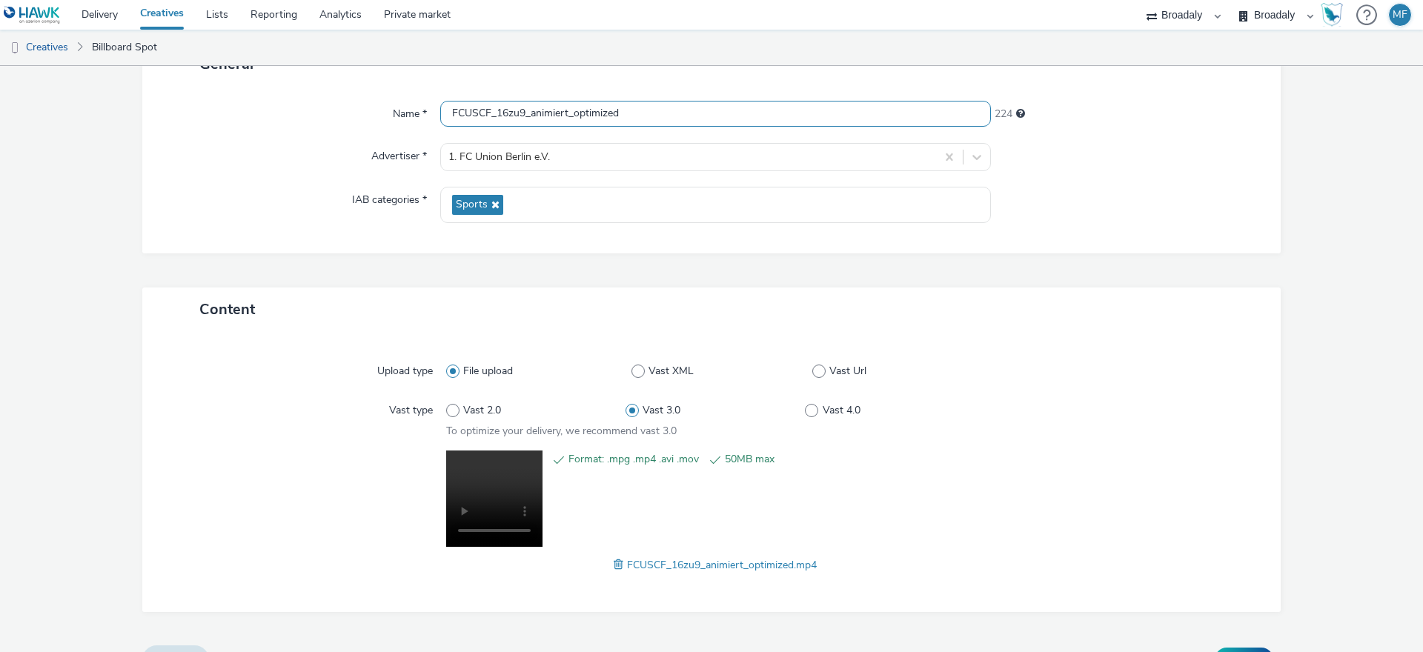
type input "FCUSCF_16zu9_animiert_optimized"
click at [1269, 428] on div "Upload type File upload Vast XML Vast Url Vast type Vast 2.0 Vast 3.0 Vast 4.0 …" at bounding box center [711, 471] width 1138 height 281
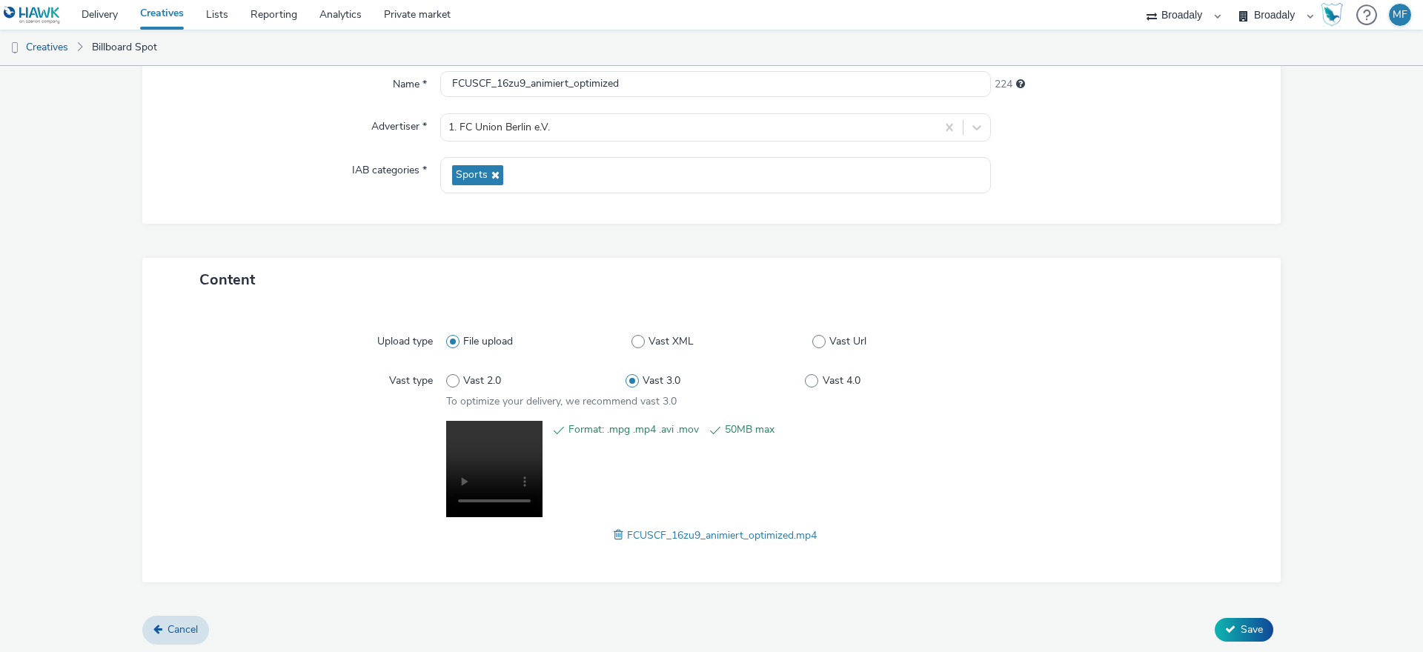
scroll to position [147, 0]
click at [1231, 614] on div "Cancel Save" at bounding box center [711, 627] width 1138 height 27
click at [1227, 625] on button "Save" at bounding box center [1244, 627] width 59 height 24
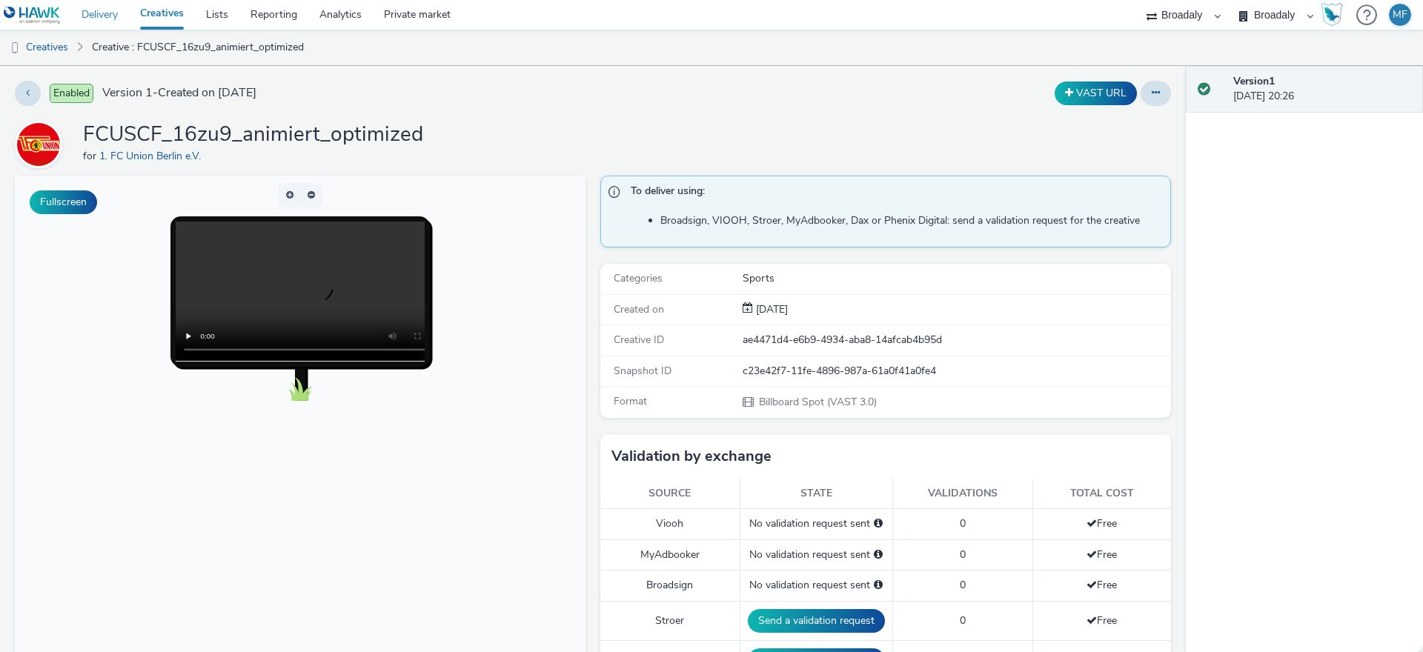
click at [83, 16] on link "Delivery" at bounding box center [99, 15] width 59 height 30
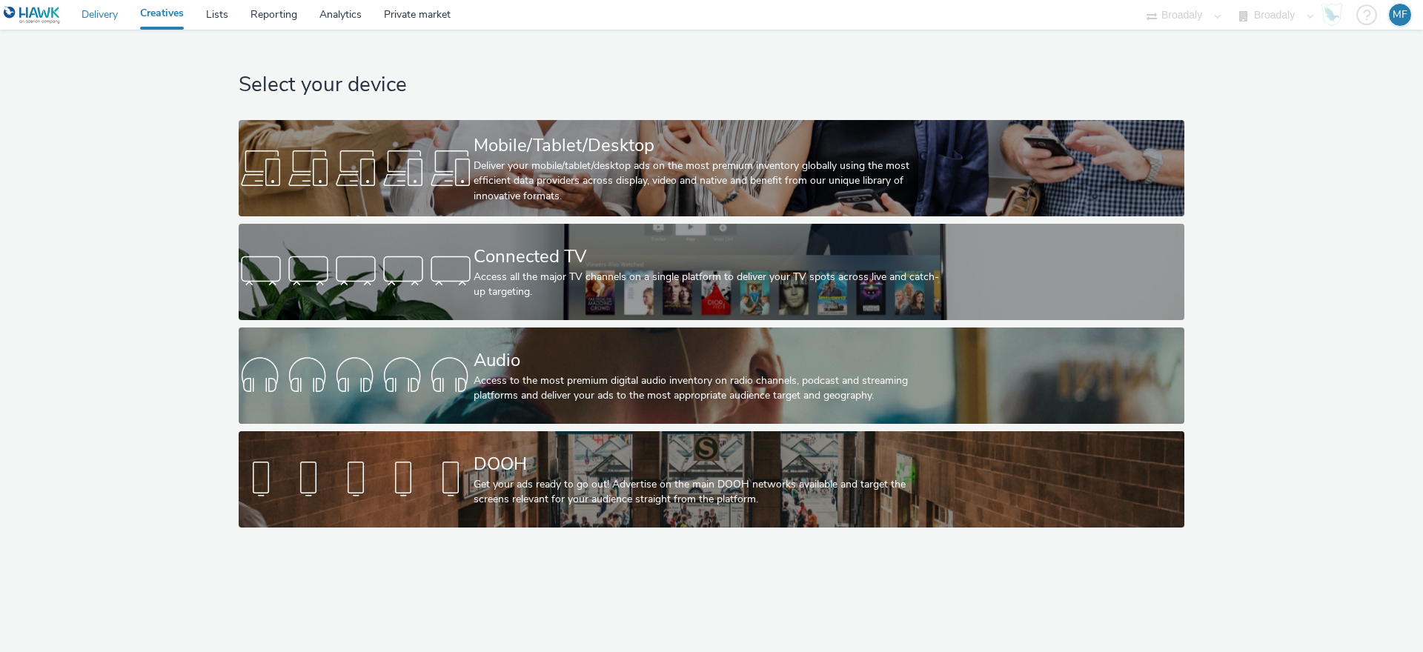
click at [110, 24] on link "Delivery" at bounding box center [99, 15] width 59 height 30
